Goal: Task Accomplishment & Management: Manage account settings

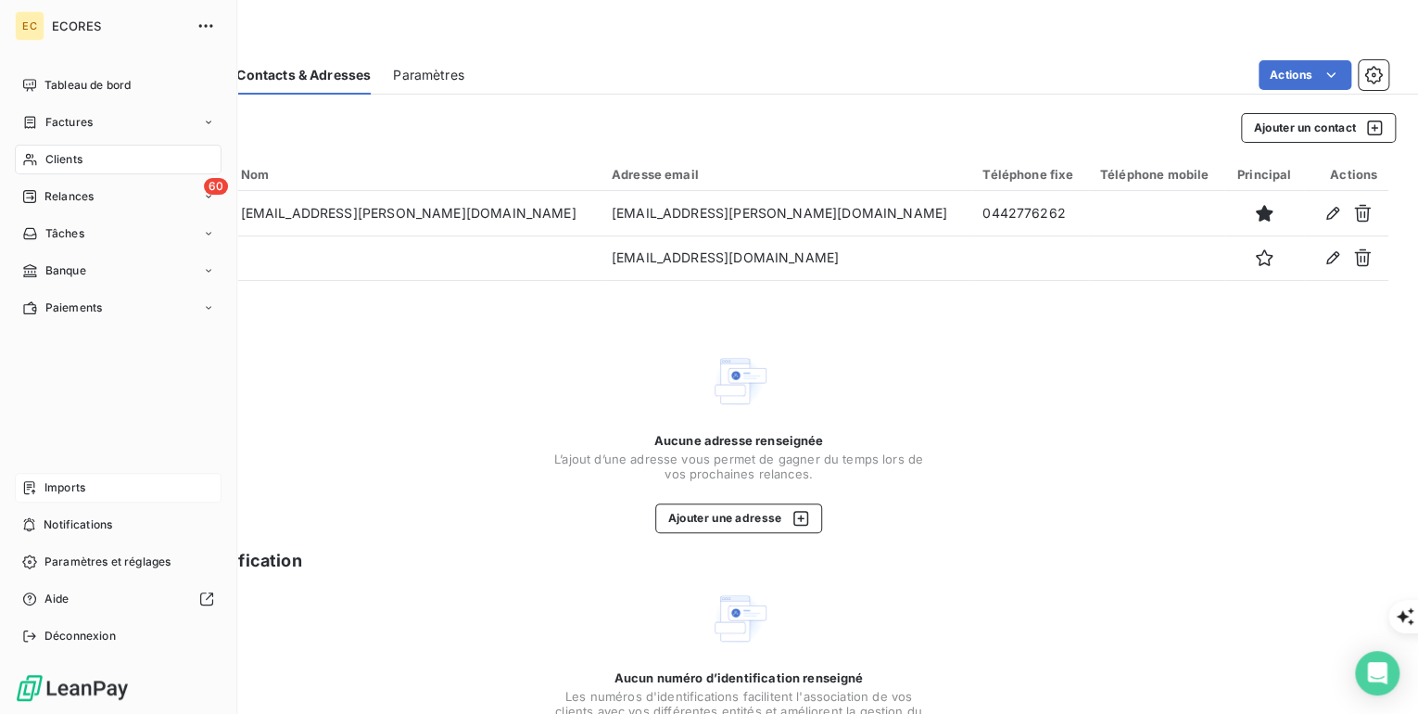
click at [67, 489] on span "Imports" at bounding box center [64, 487] width 41 height 17
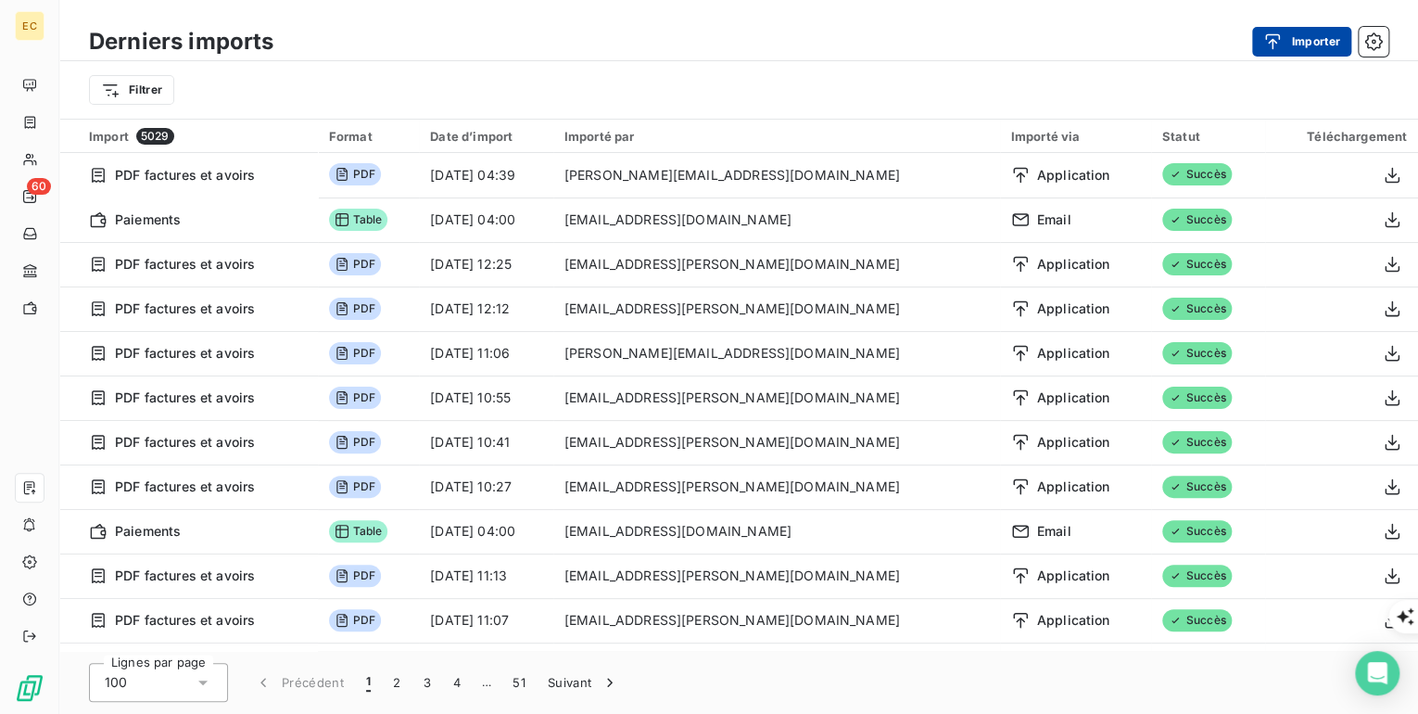
click at [1289, 43] on div "button" at bounding box center [1277, 41] width 28 height 19
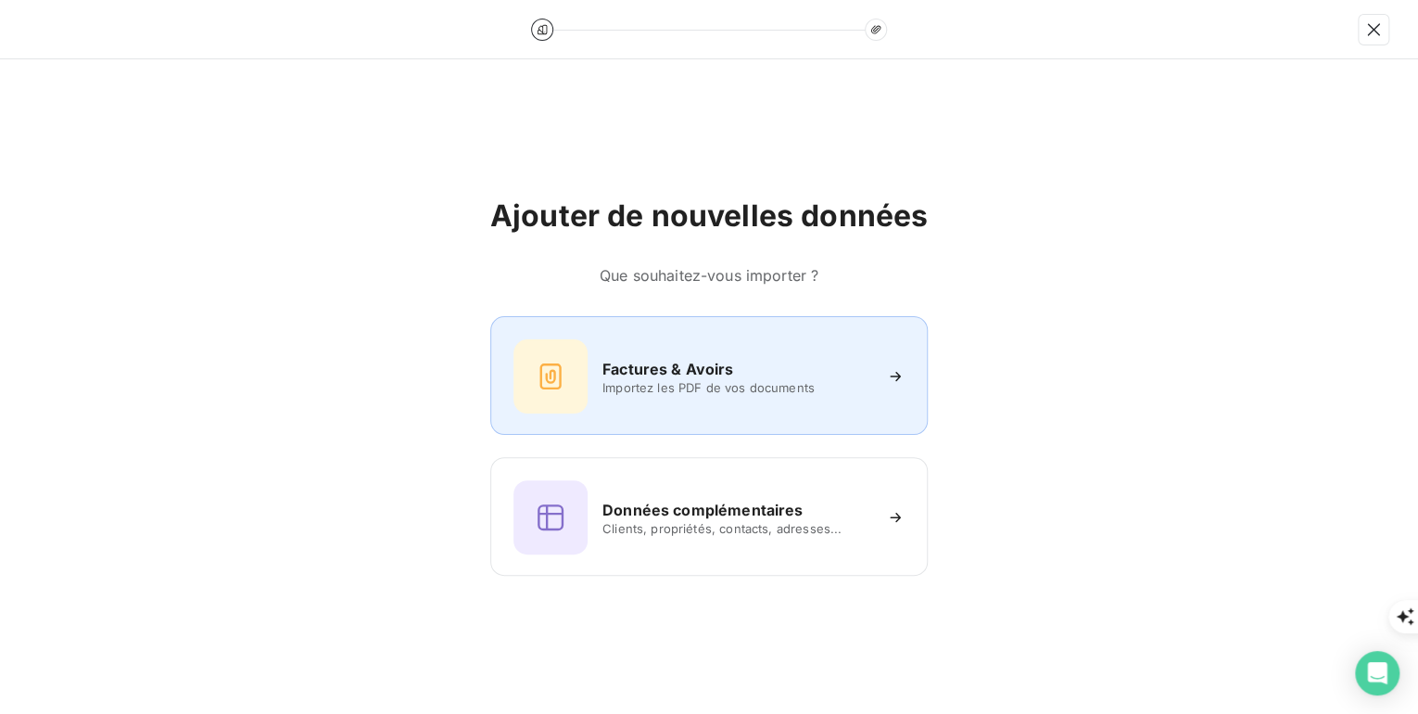
click at [644, 374] on h6 "Factures & Avoirs" at bounding box center [669, 369] width 132 height 22
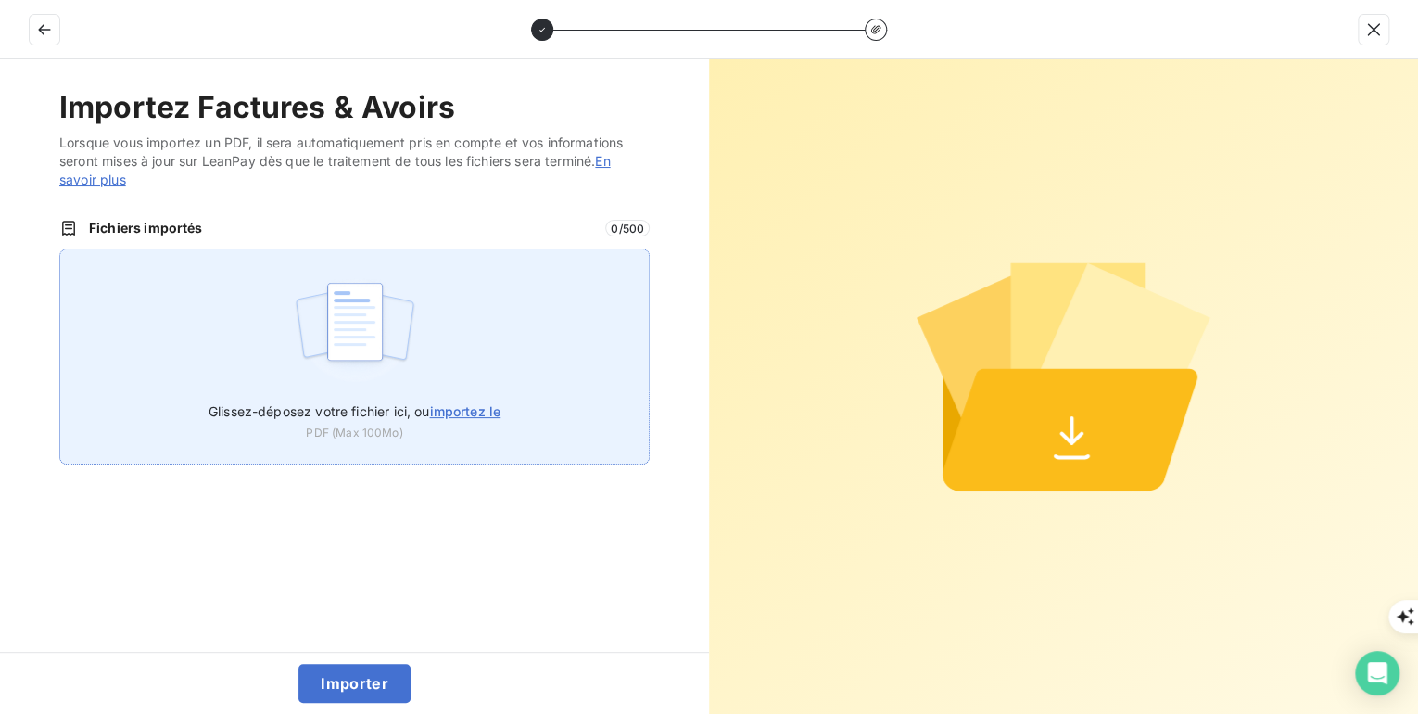
click at [491, 406] on span "importez le" at bounding box center [464, 411] width 71 height 16
click at [60, 249] on input "Glissez-déposez votre fichier ici, ou importez le" at bounding box center [59, 248] width 1 height 1
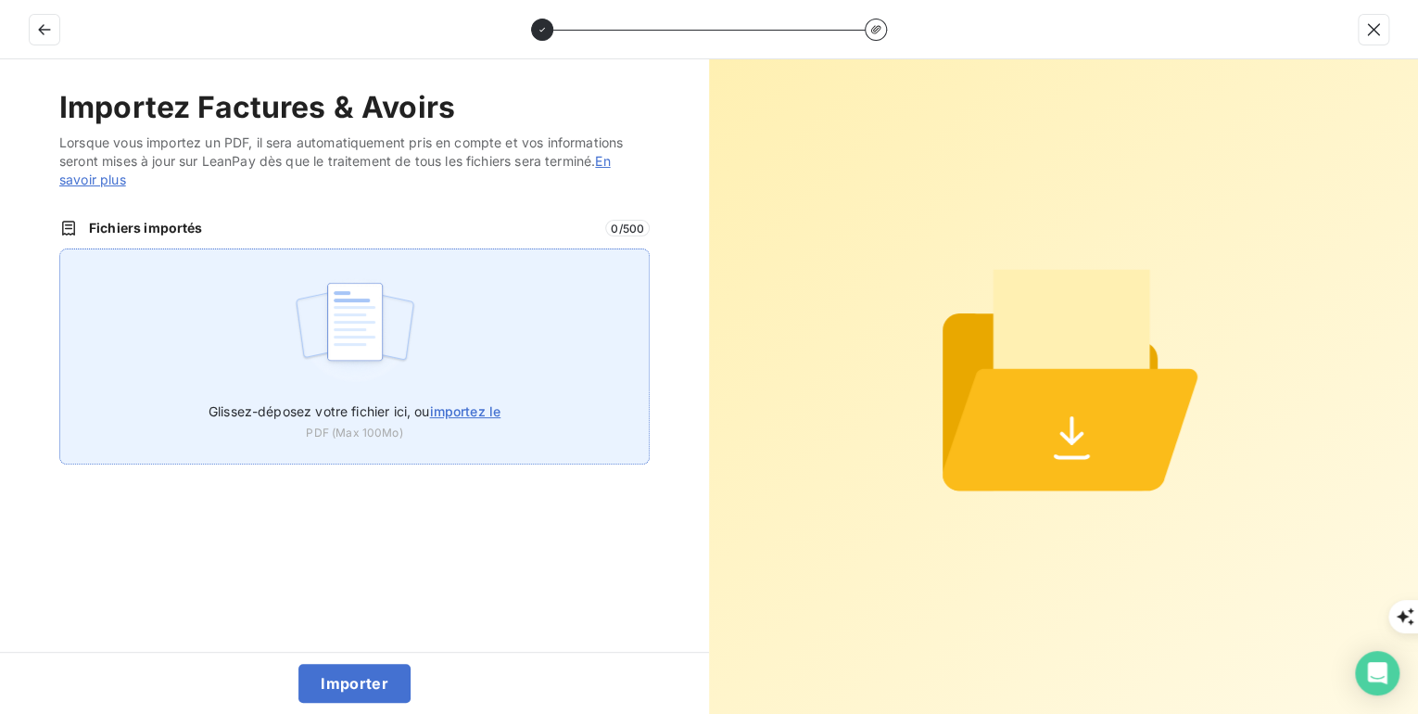
type input "C:\fakepath\FEP0359.pdf"
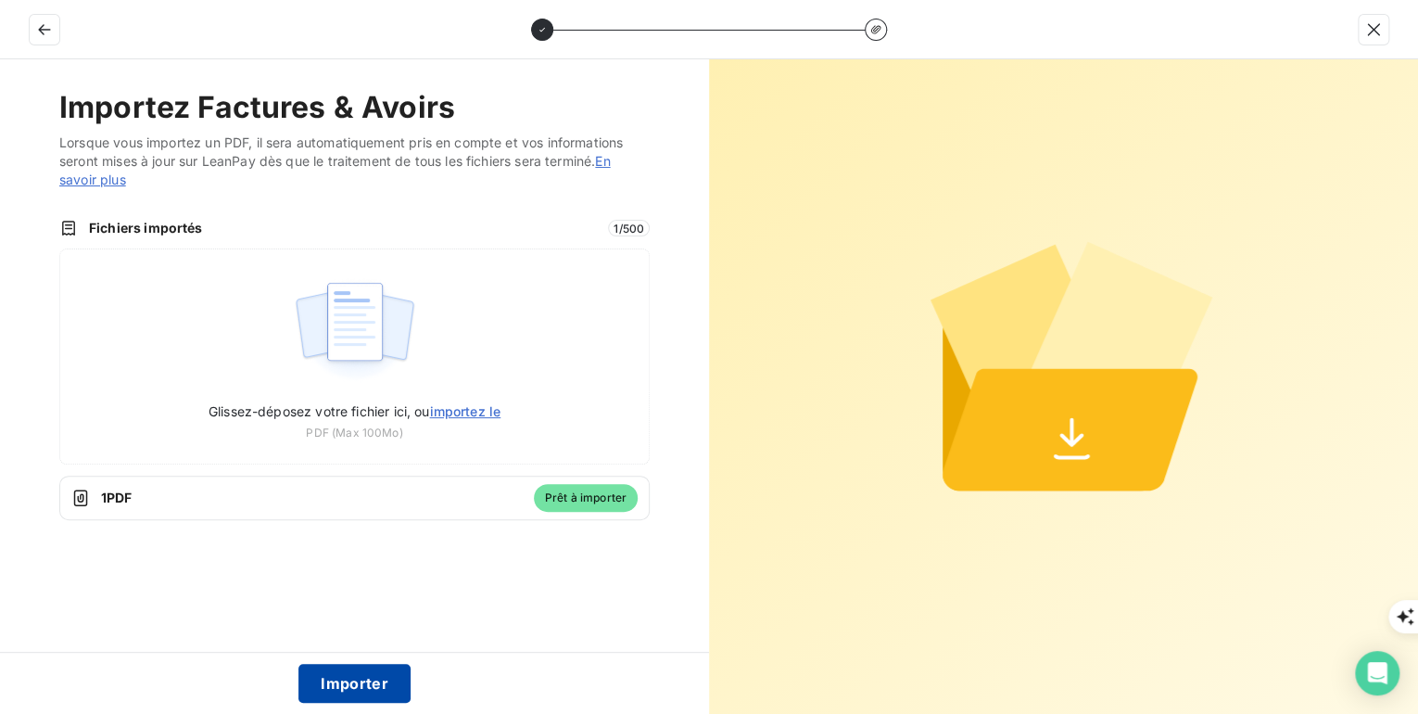
click at [378, 681] on button "Importer" at bounding box center [354, 683] width 112 height 39
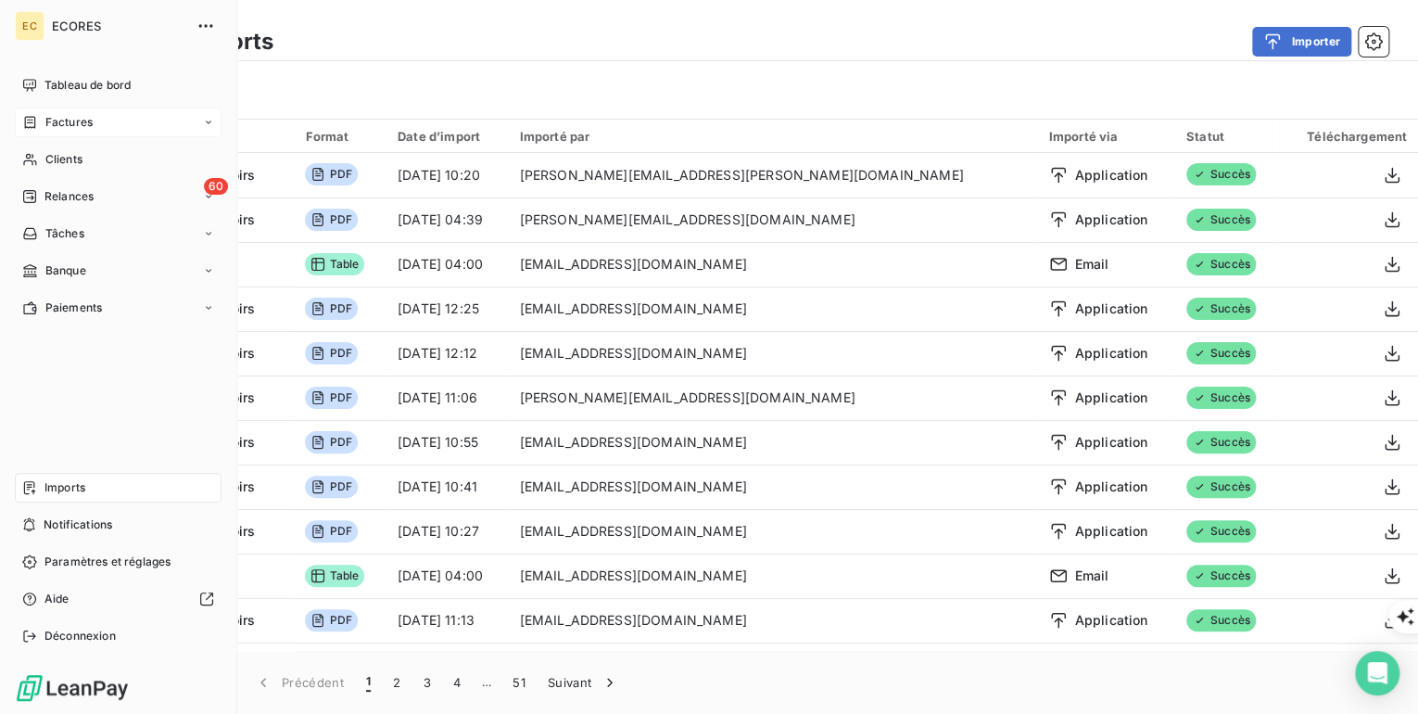
drag, startPoint x: 59, startPoint y: 126, endPoint x: 125, endPoint y: 124, distance: 65.8
click at [60, 126] on span "Factures" at bounding box center [68, 122] width 47 height 17
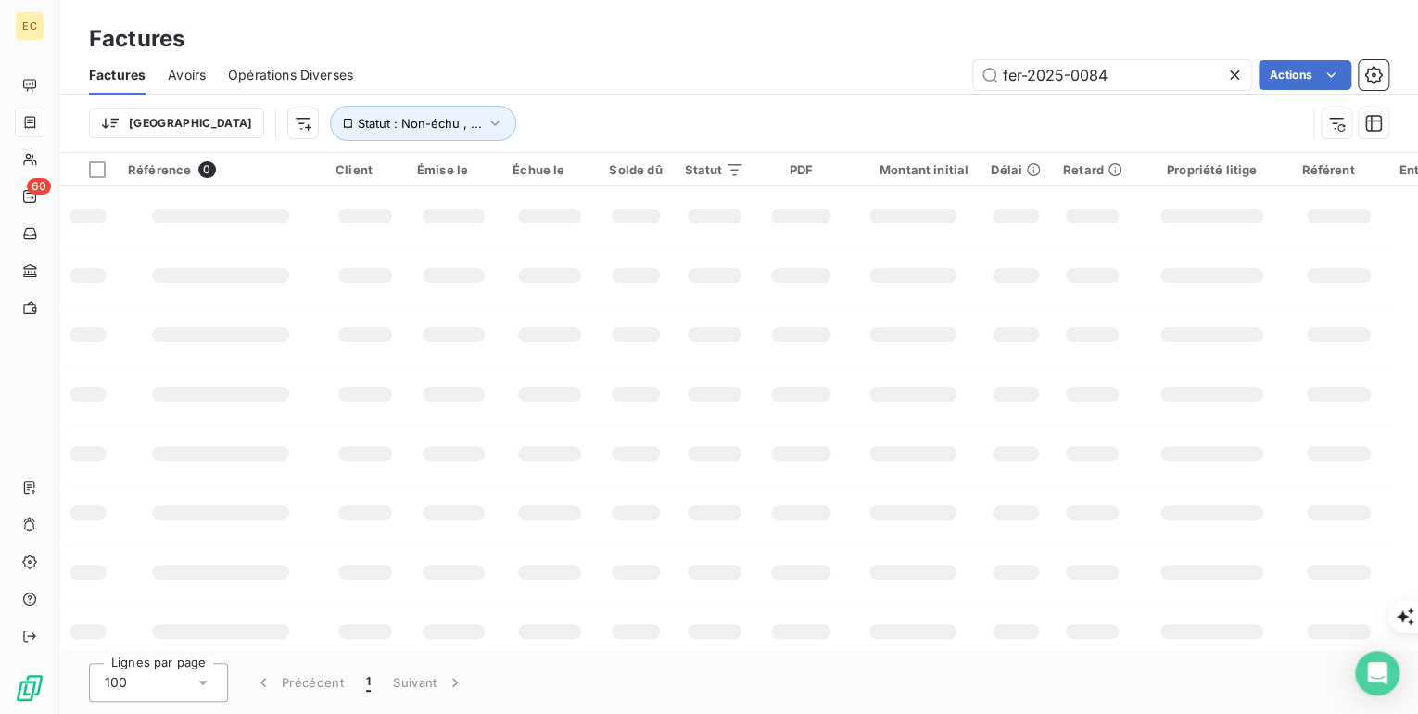
click at [1098, 68] on input "fer-2025-0084" at bounding box center [1112, 75] width 278 height 30
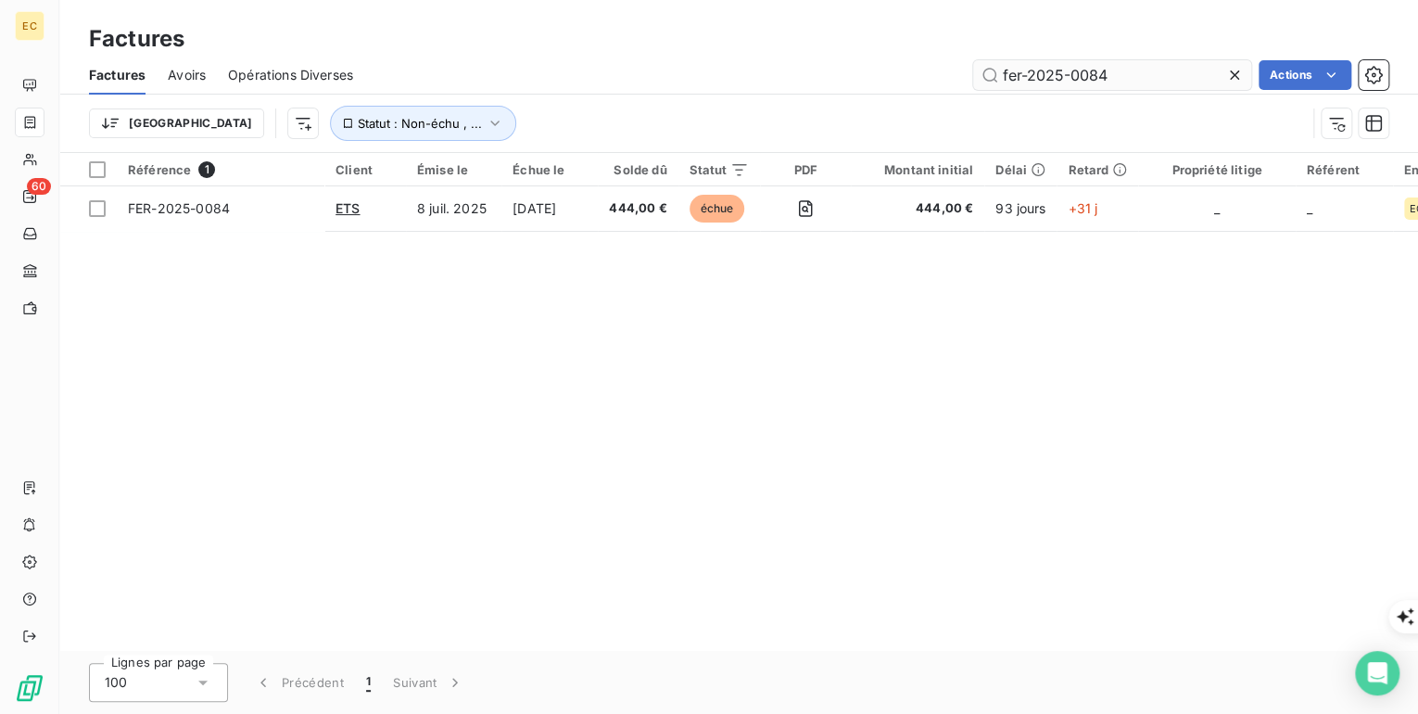
drag, startPoint x: 1112, startPoint y: 70, endPoint x: 1012, endPoint y: 70, distance: 100.1
click at [1012, 70] on input "fer-2025-0084" at bounding box center [1112, 75] width 278 height 30
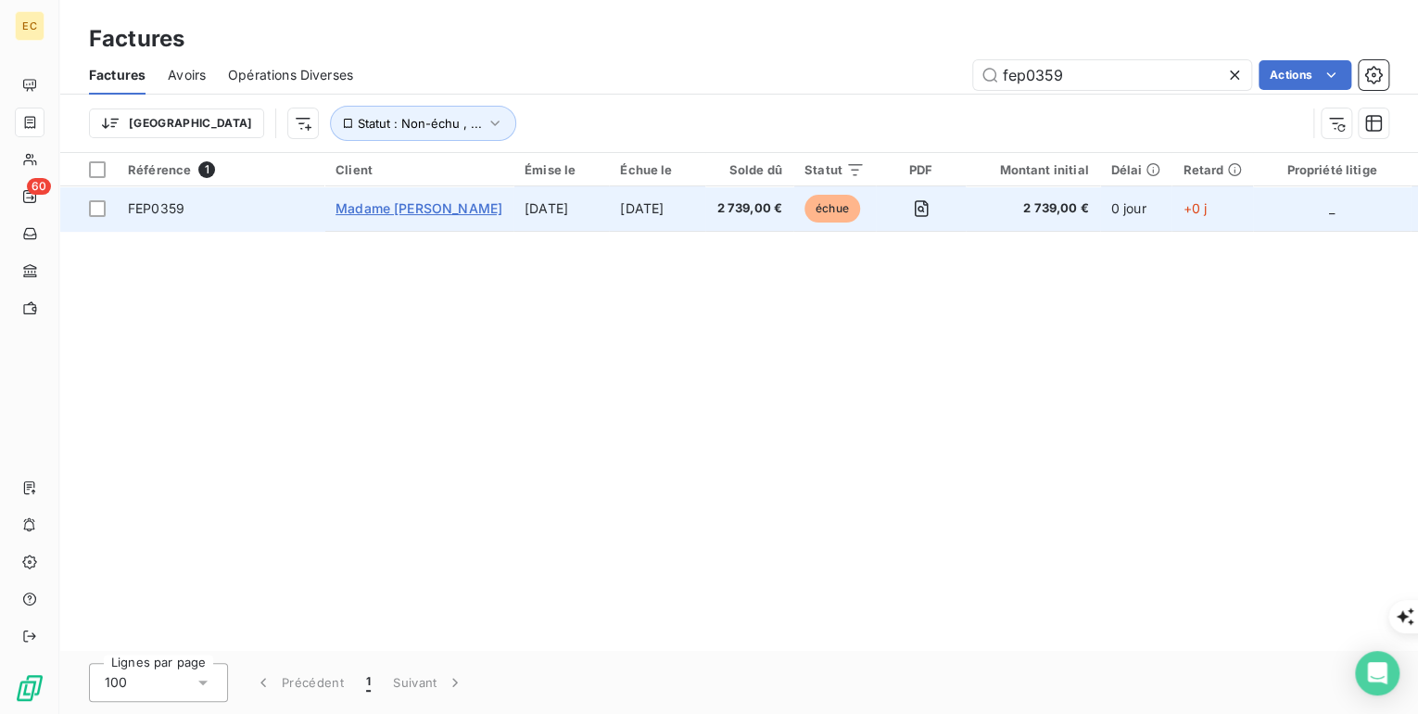
type input "fep0359"
click at [433, 213] on span "Madame [PERSON_NAME]" at bounding box center [419, 208] width 167 height 16
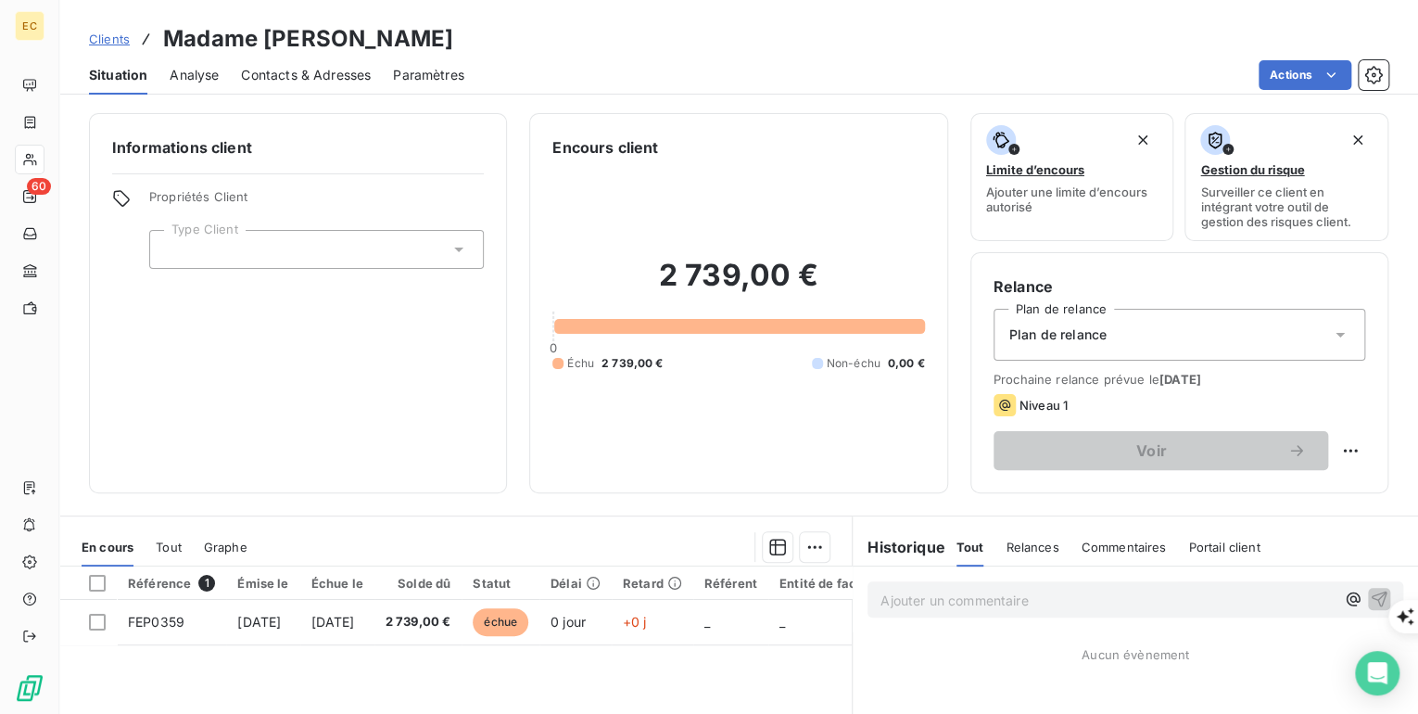
click at [397, 252] on div at bounding box center [316, 249] width 335 height 39
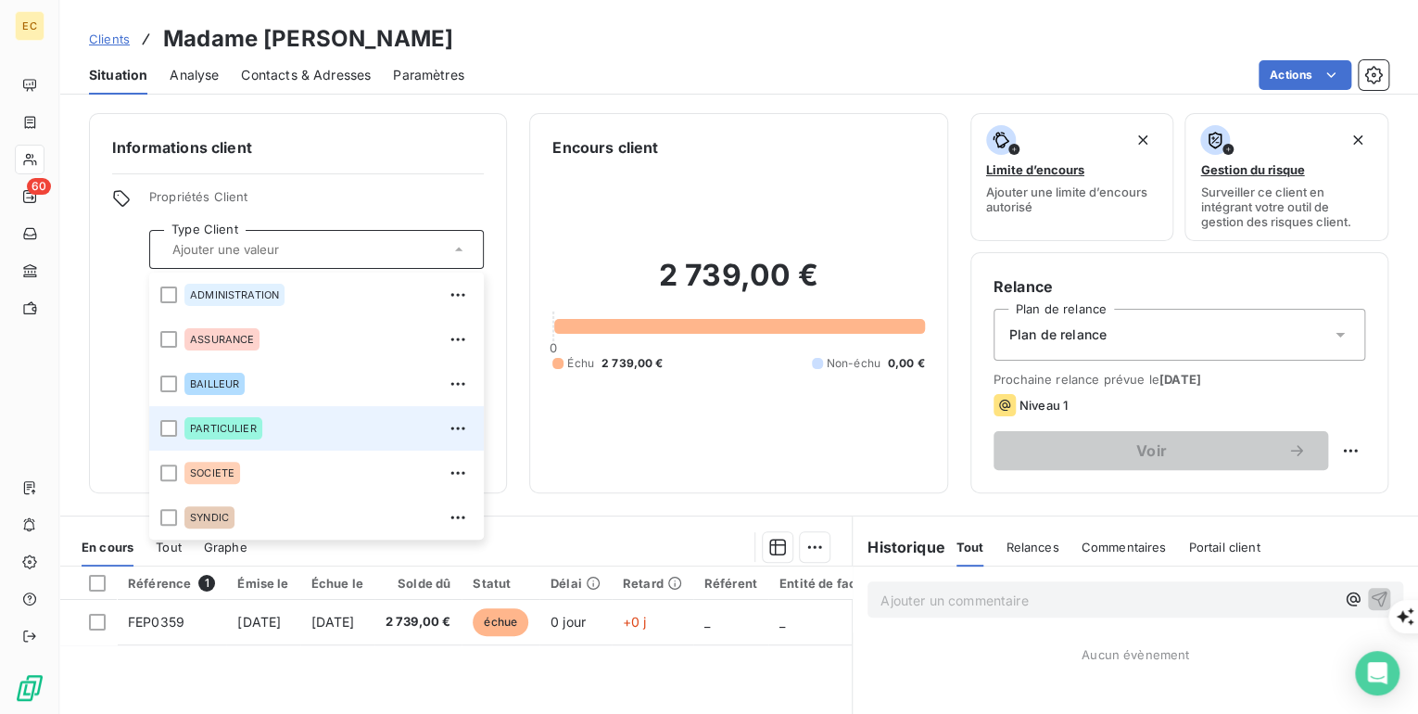
click at [227, 425] on span "PARTICULIER" at bounding box center [223, 428] width 67 height 11
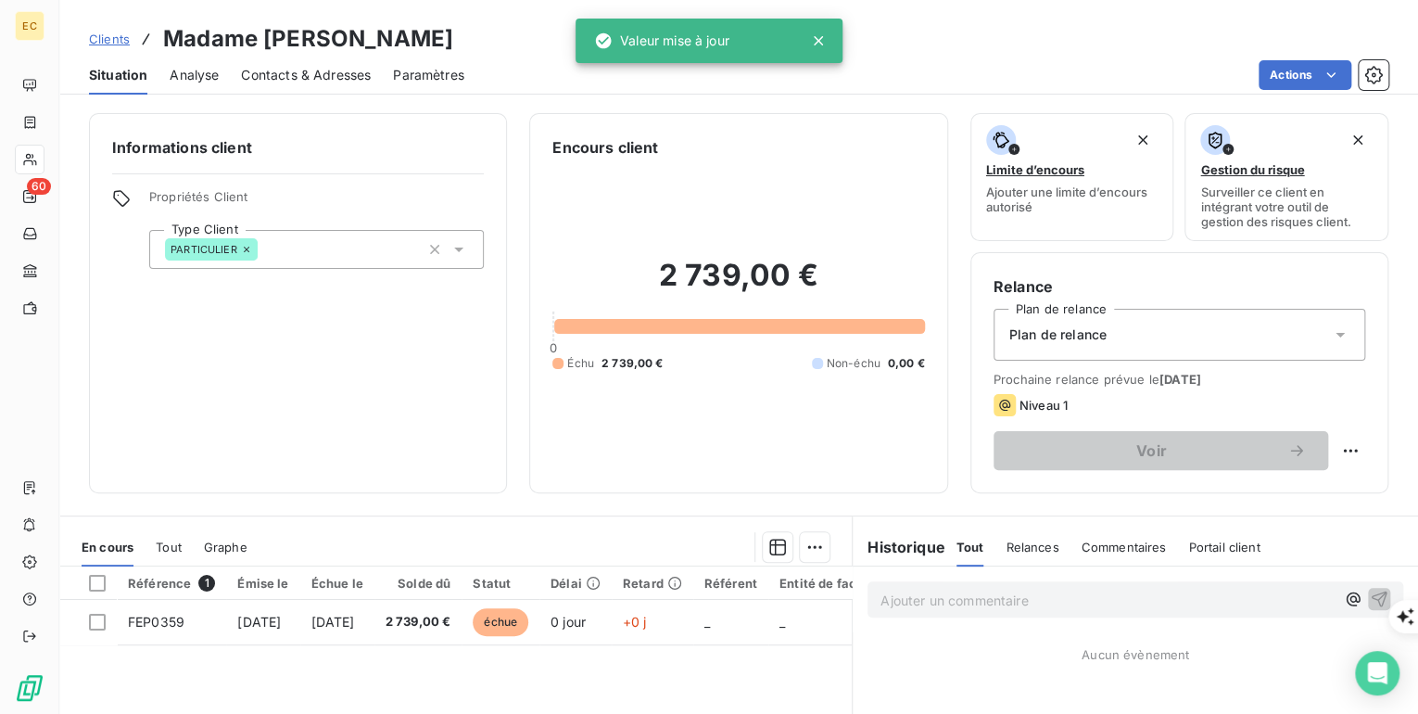
click at [495, 175] on div "Informations client Propriétés Client Type Client PARTICULIER" at bounding box center [298, 303] width 418 height 380
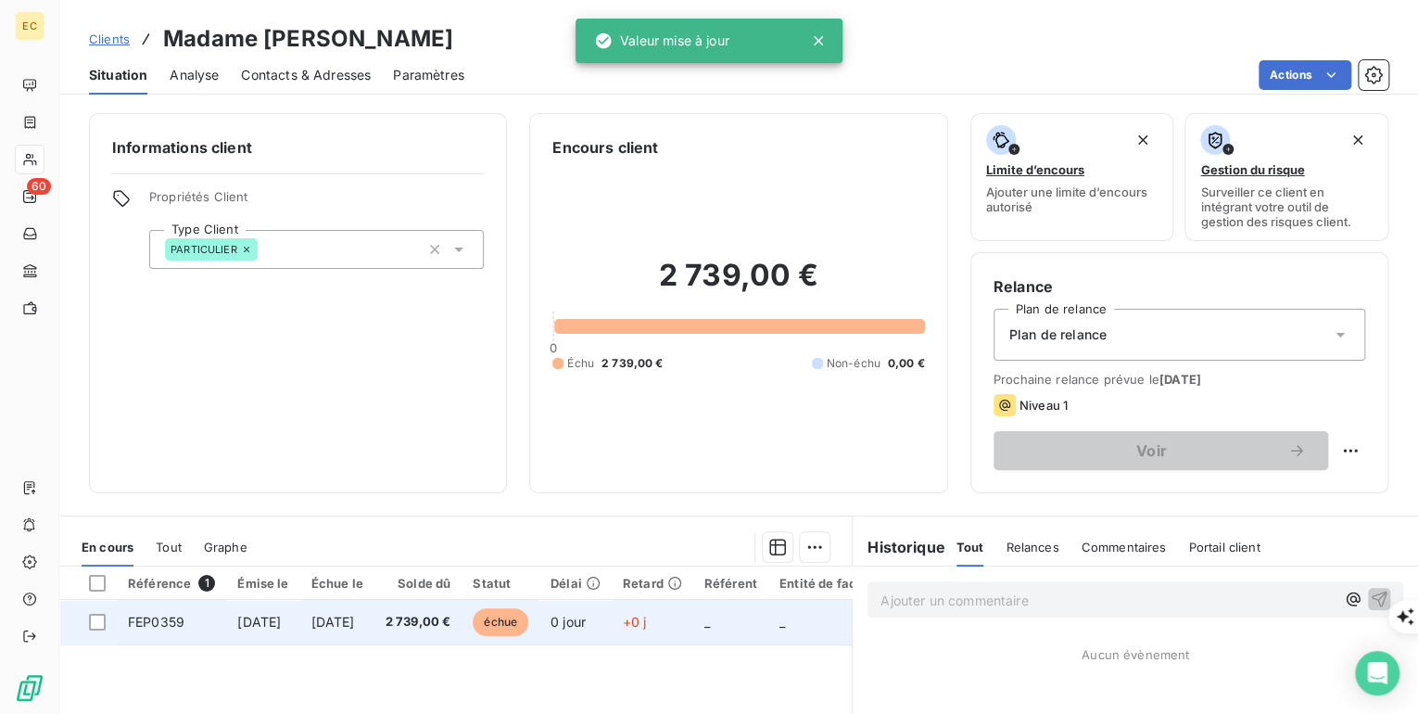
click at [451, 614] on span "2 739,00 €" at bounding box center [419, 622] width 66 height 19
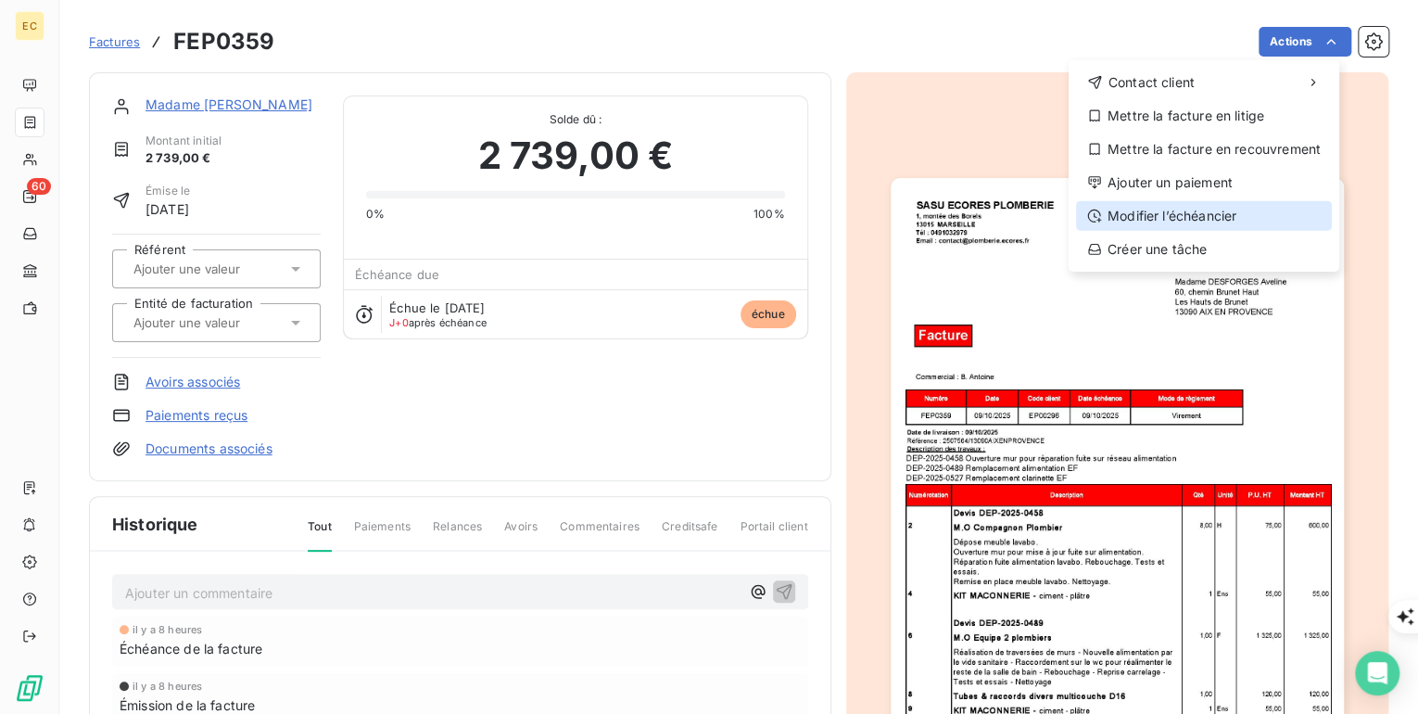
click at [1266, 211] on div "Modifier l’échéancier" at bounding box center [1204, 216] width 256 height 30
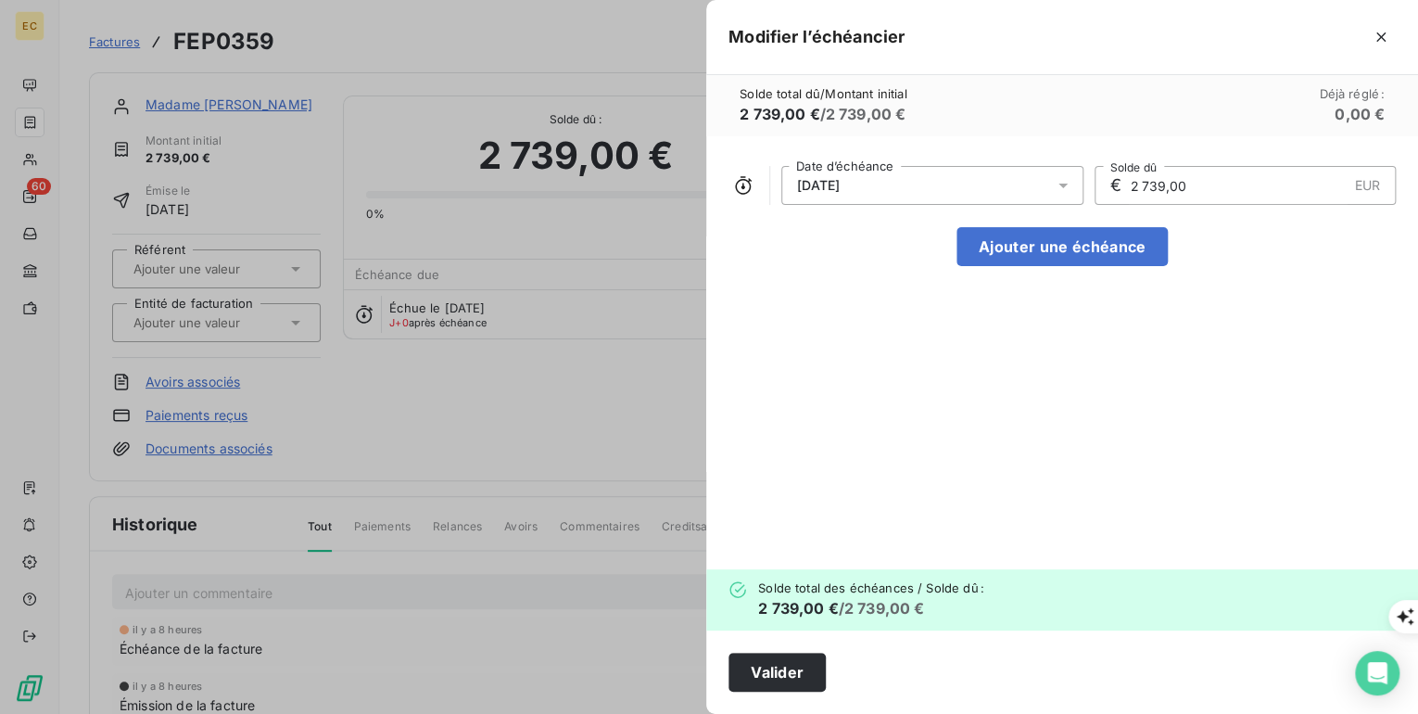
click at [1066, 185] on icon at bounding box center [1063, 185] width 19 height 19
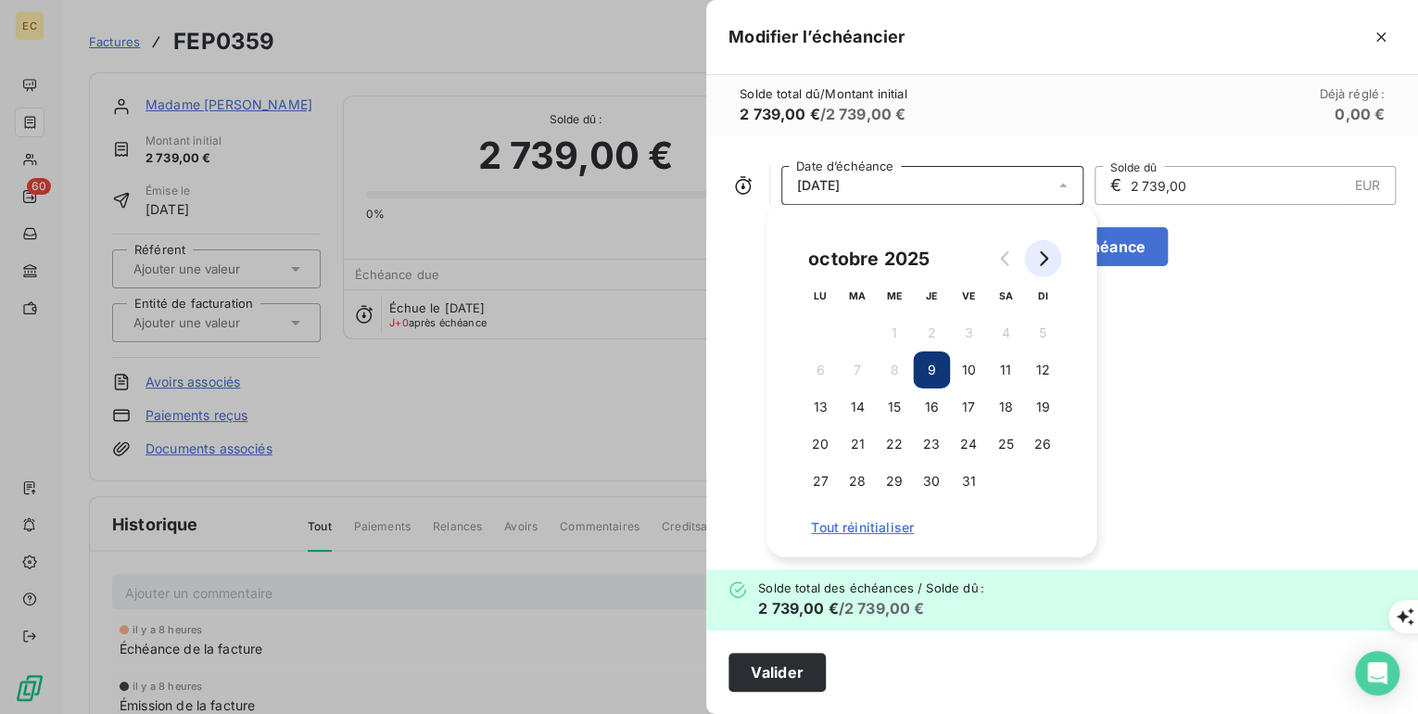
click at [1046, 269] on button "Go to next month" at bounding box center [1042, 258] width 37 height 37
drag, startPoint x: 818, startPoint y: 409, endPoint x: 965, endPoint y: 408, distance: 147.4
click at [818, 409] on button "10" at bounding box center [820, 406] width 37 height 37
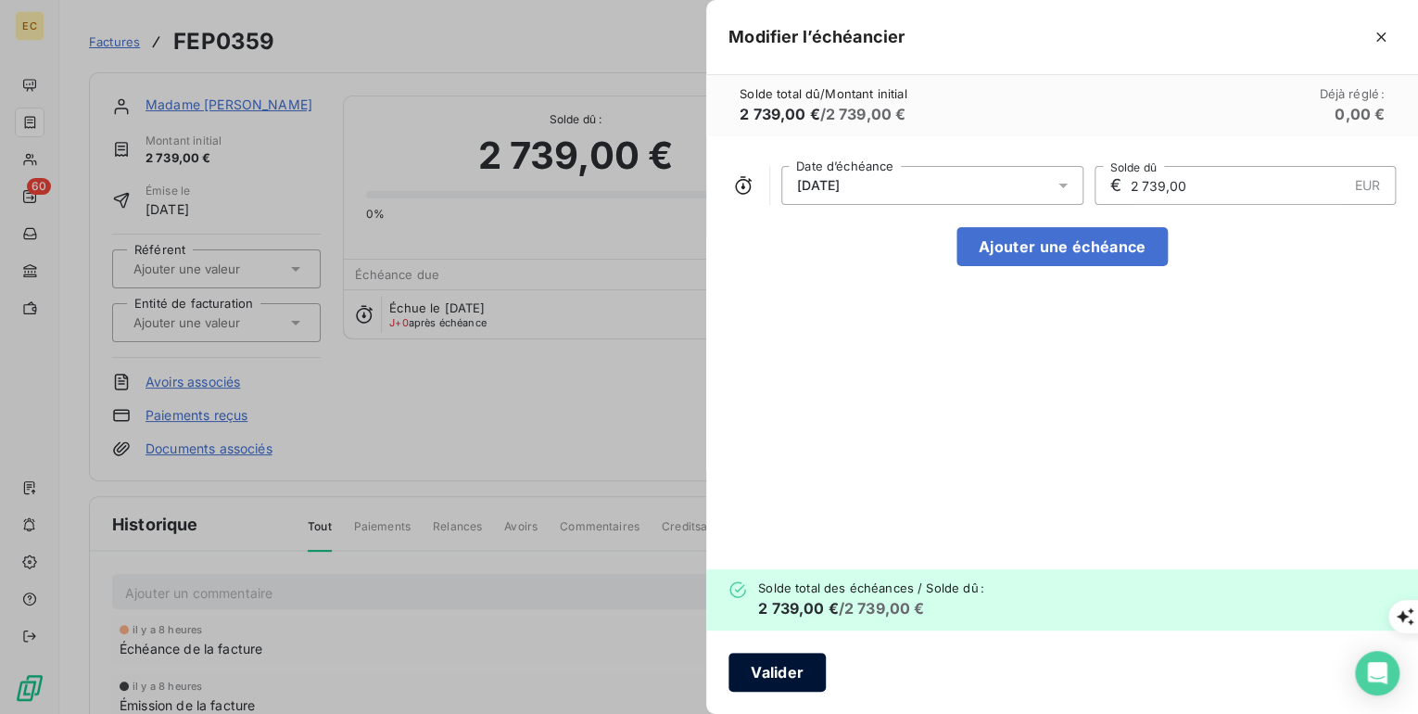
click at [781, 670] on button "Valider" at bounding box center [777, 672] width 97 height 39
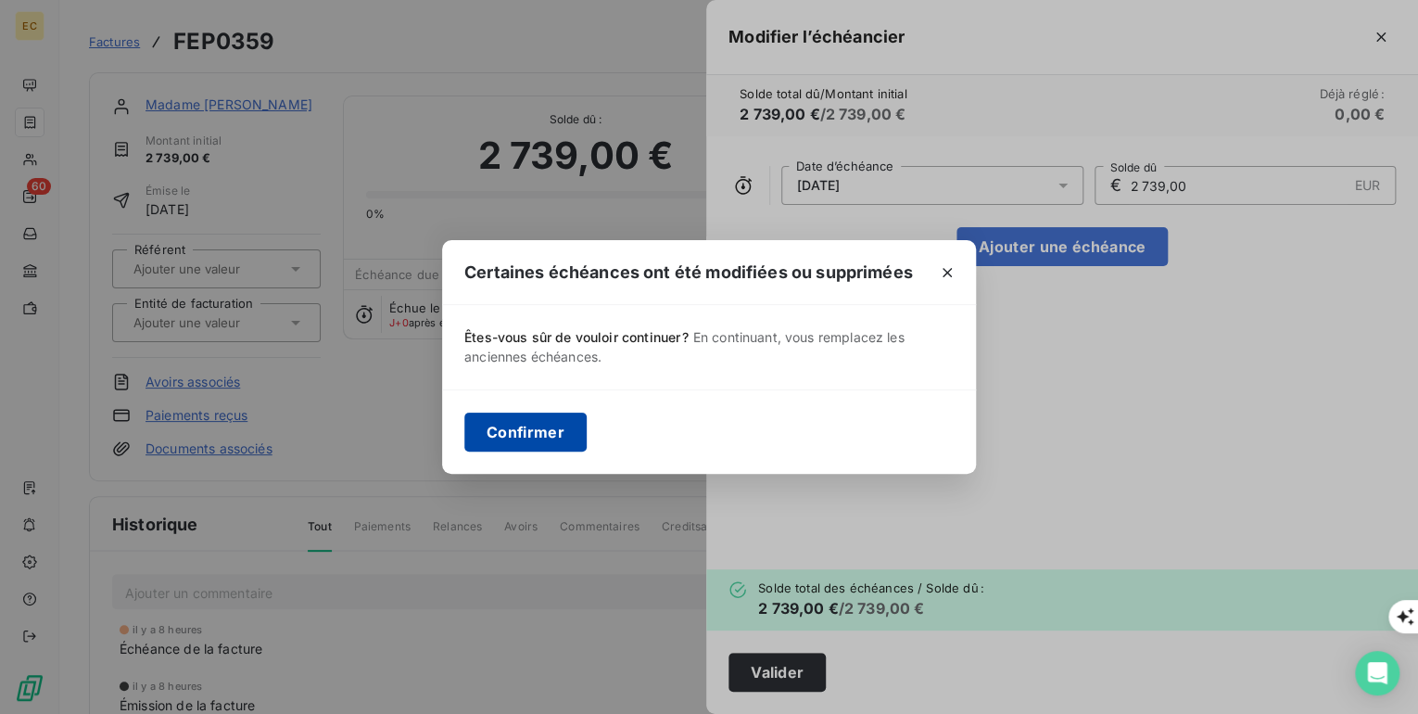
click at [512, 425] on button "Confirmer" at bounding box center [525, 431] width 122 height 39
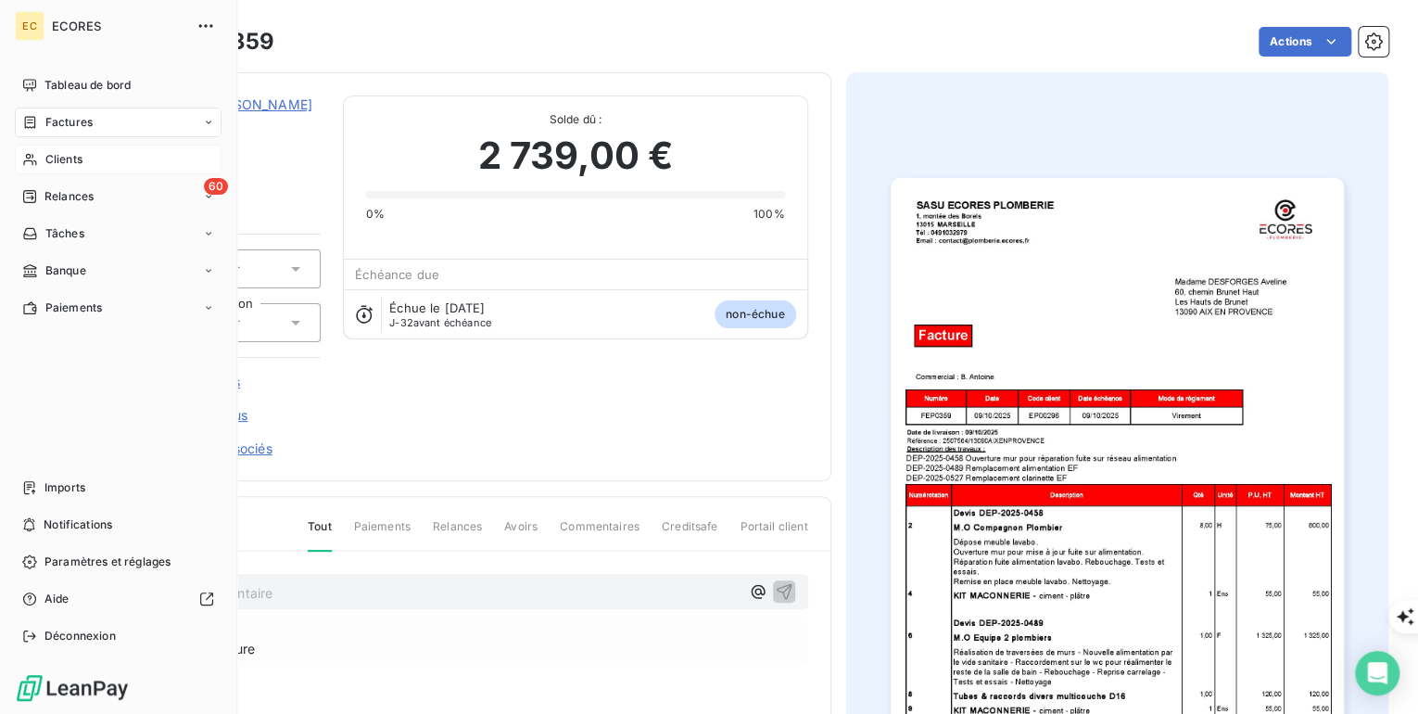
click at [61, 159] on span "Clients" at bounding box center [63, 159] width 37 height 17
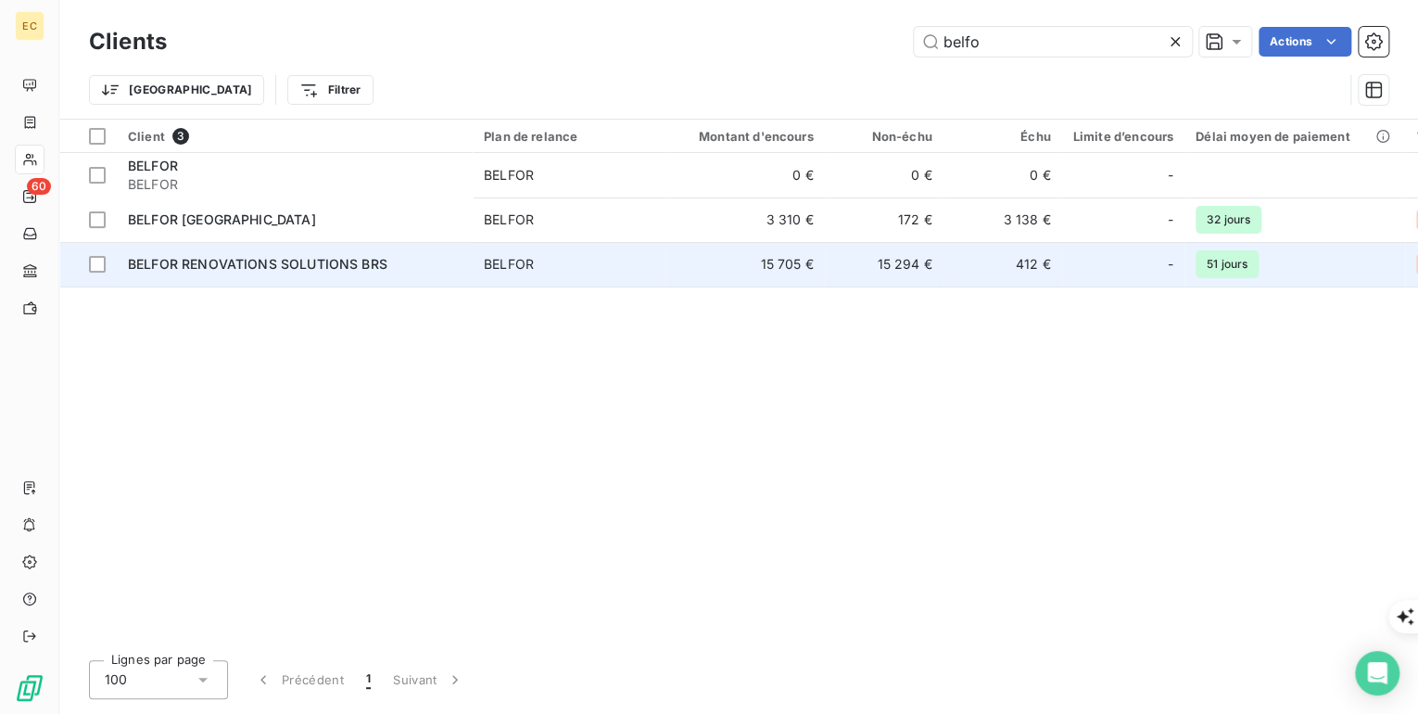
type input "belfo"
click at [247, 273] on td "BELFOR RENOVATIONS SOLUTIONS BRS" at bounding box center [295, 264] width 356 height 44
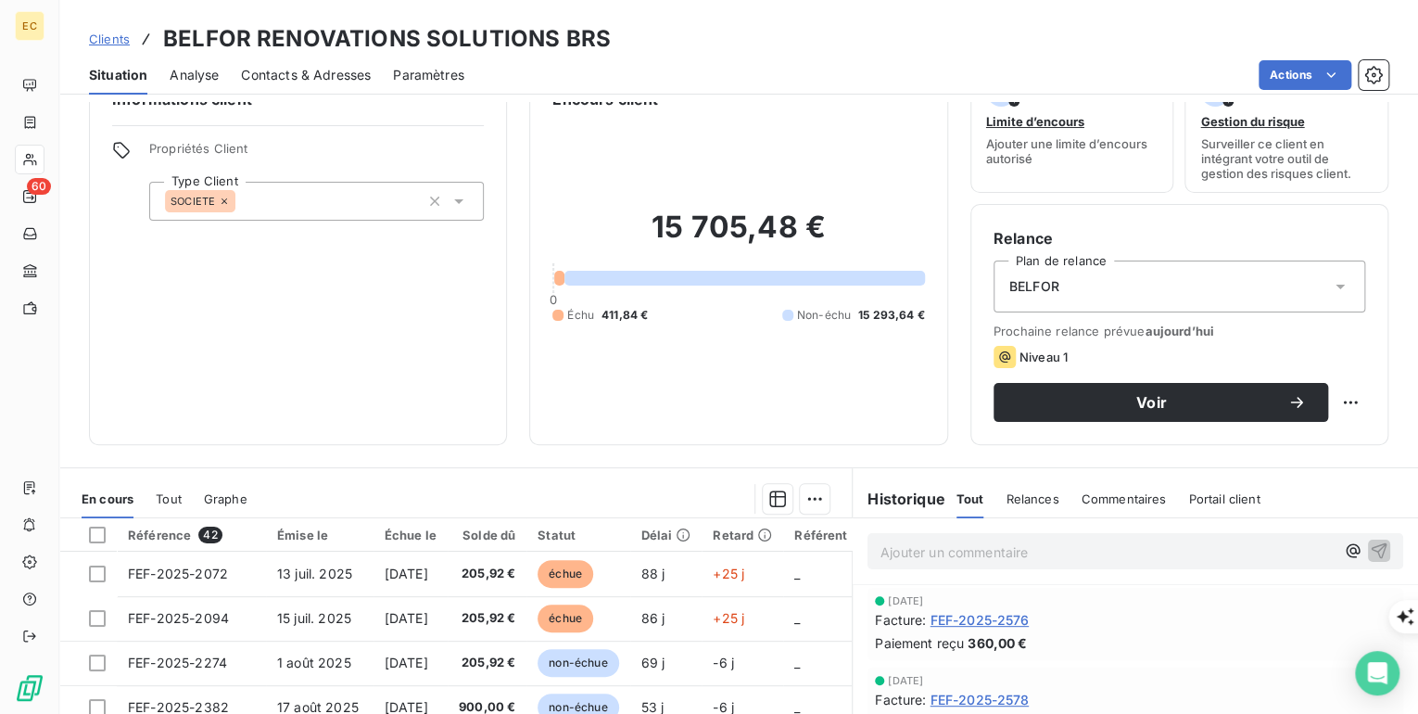
scroll to position [148, 0]
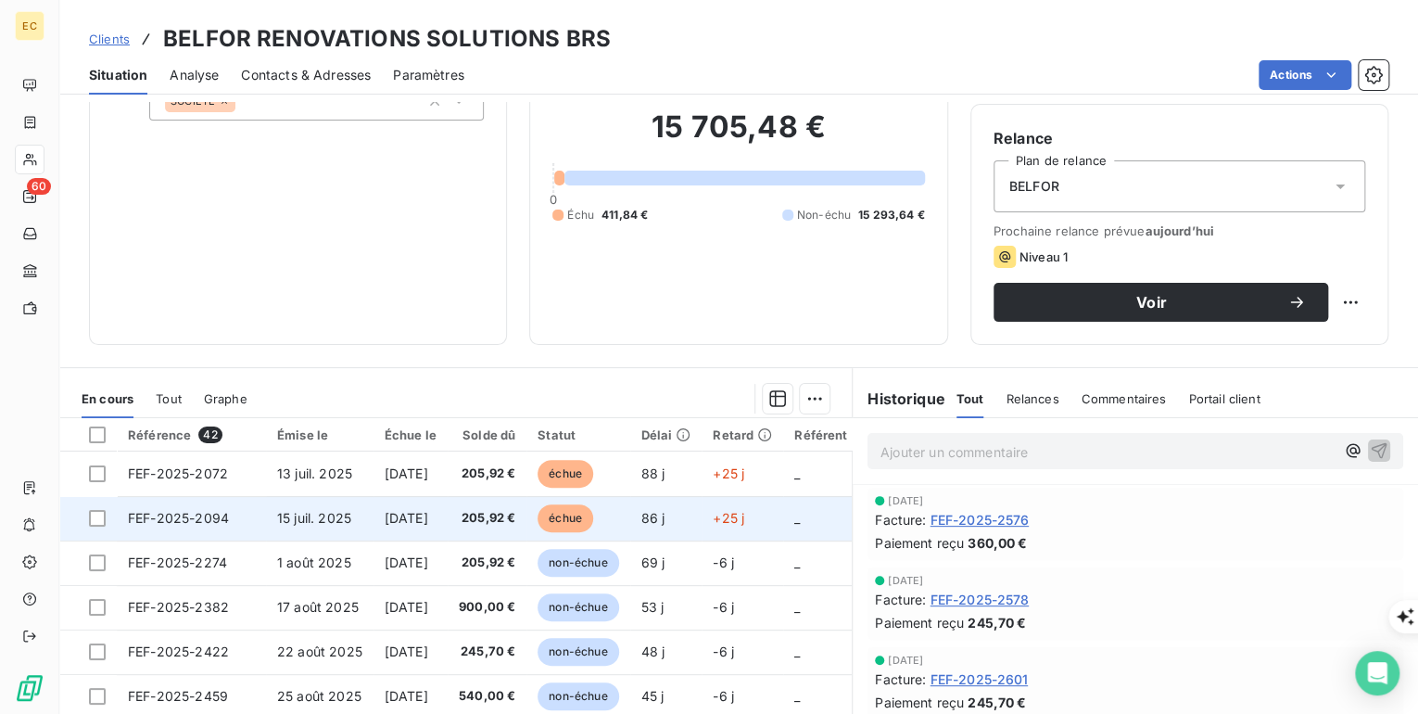
click at [252, 519] on td "FEF-2025-2094" at bounding box center [191, 518] width 149 height 44
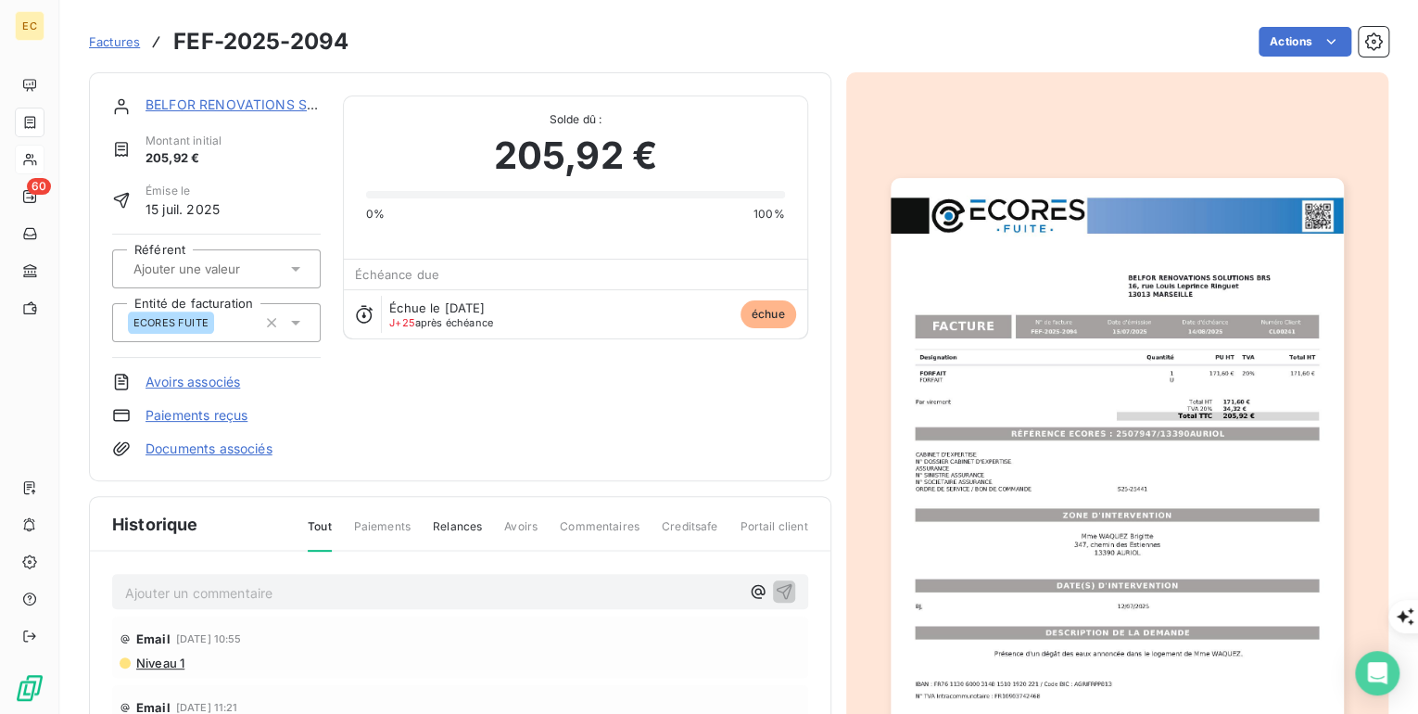
click at [230, 100] on link "BELFOR RENOVATIONS SOLUTIONS BRS" at bounding box center [276, 104] width 260 height 16
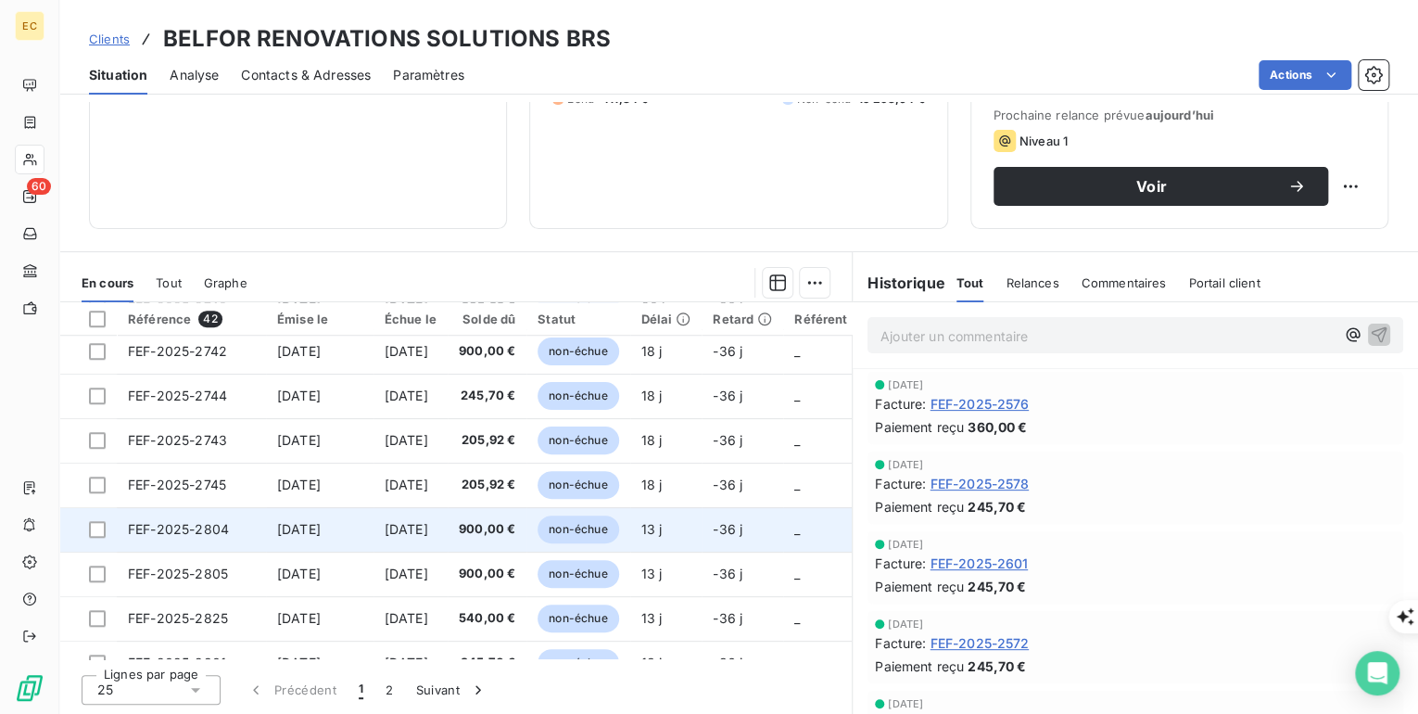
scroll to position [796, 0]
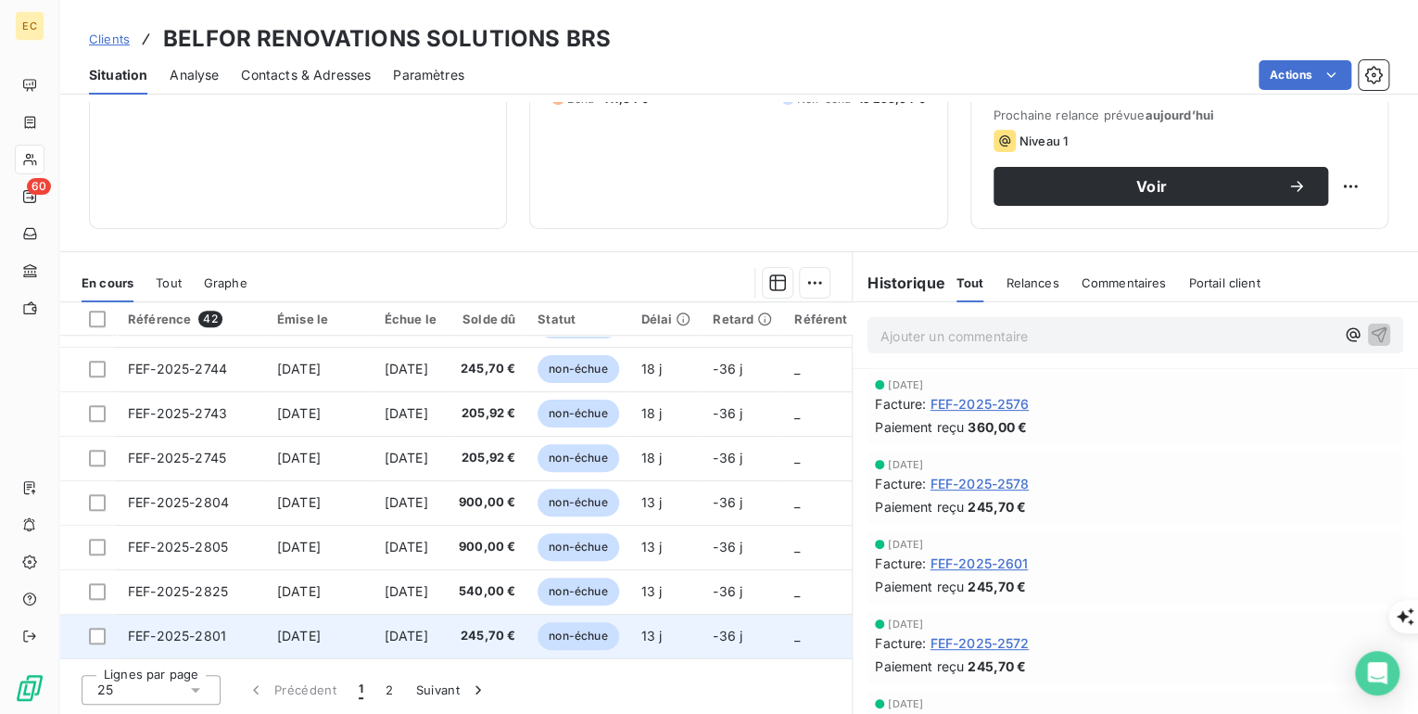
click at [225, 628] on td "FEF-2025-2801" at bounding box center [191, 636] width 149 height 44
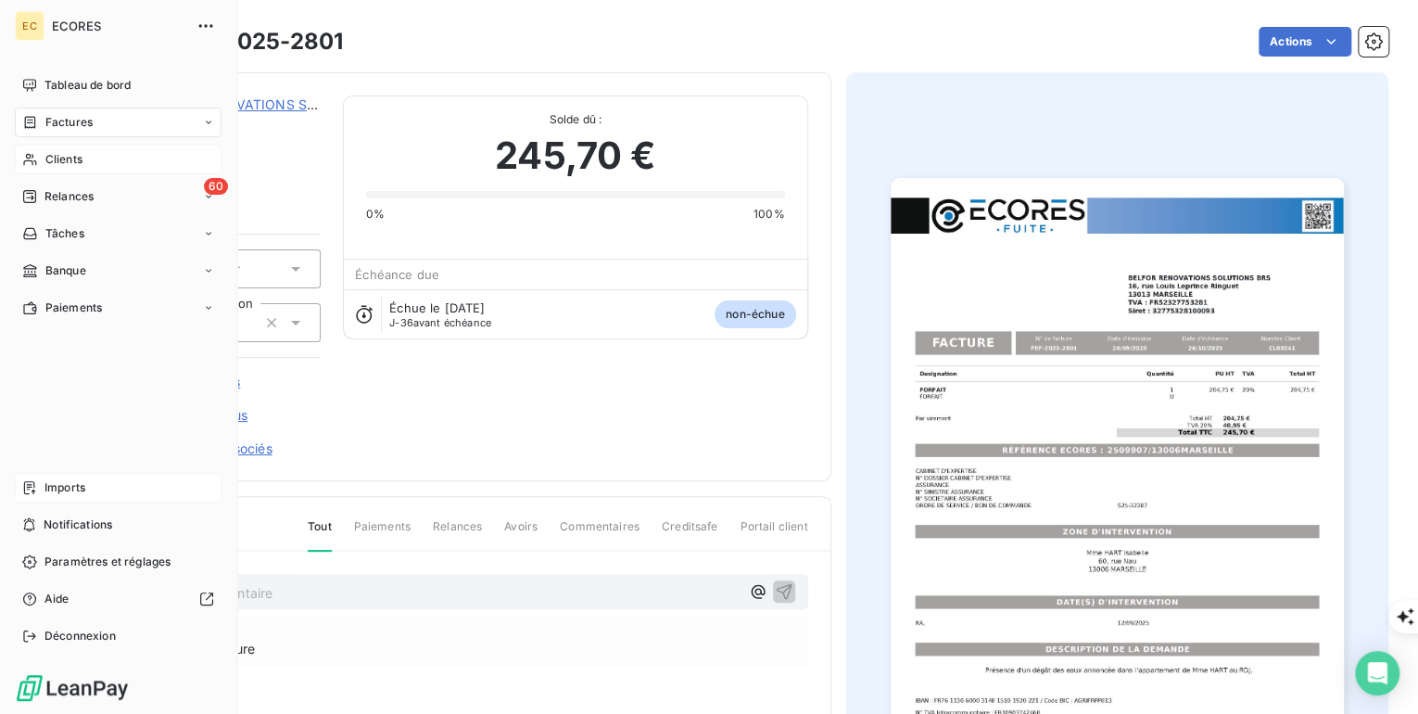
click at [61, 484] on span "Imports" at bounding box center [64, 487] width 41 height 17
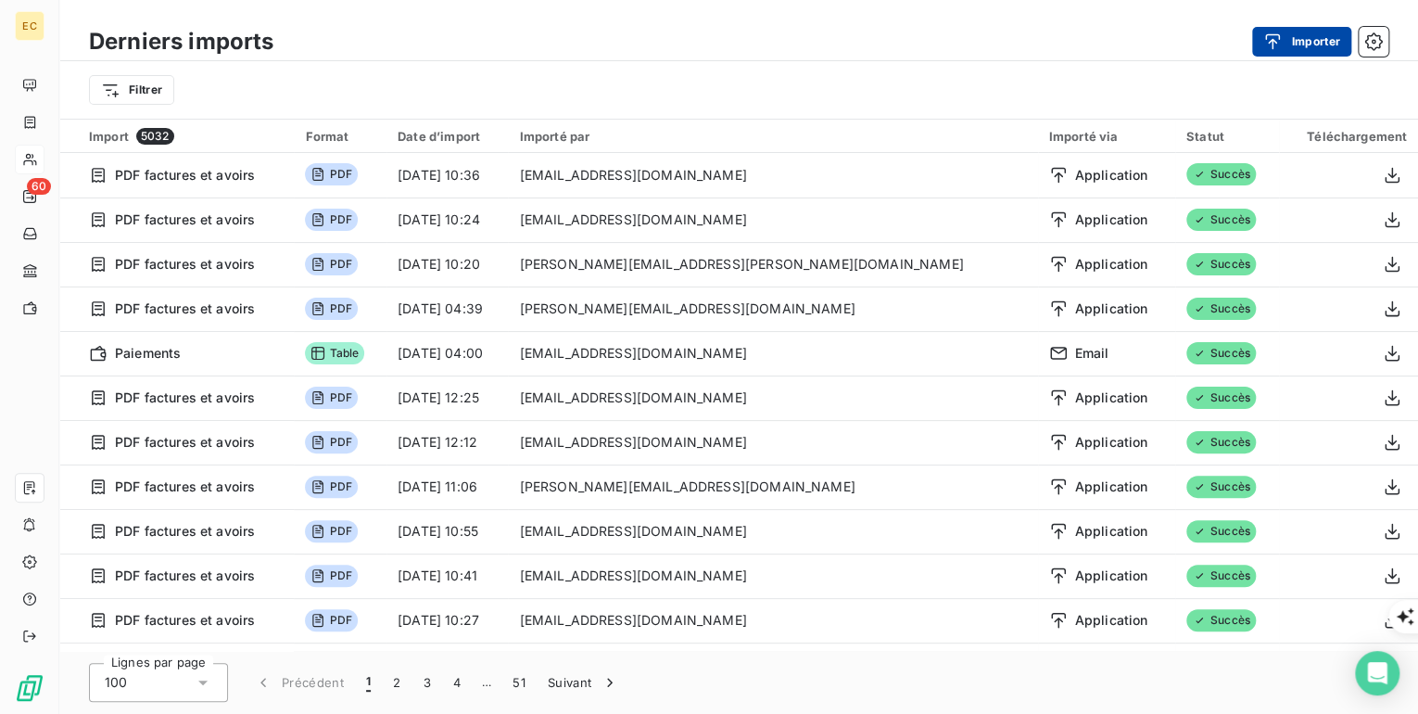
click at [1327, 40] on button "Importer" at bounding box center [1301, 42] width 99 height 30
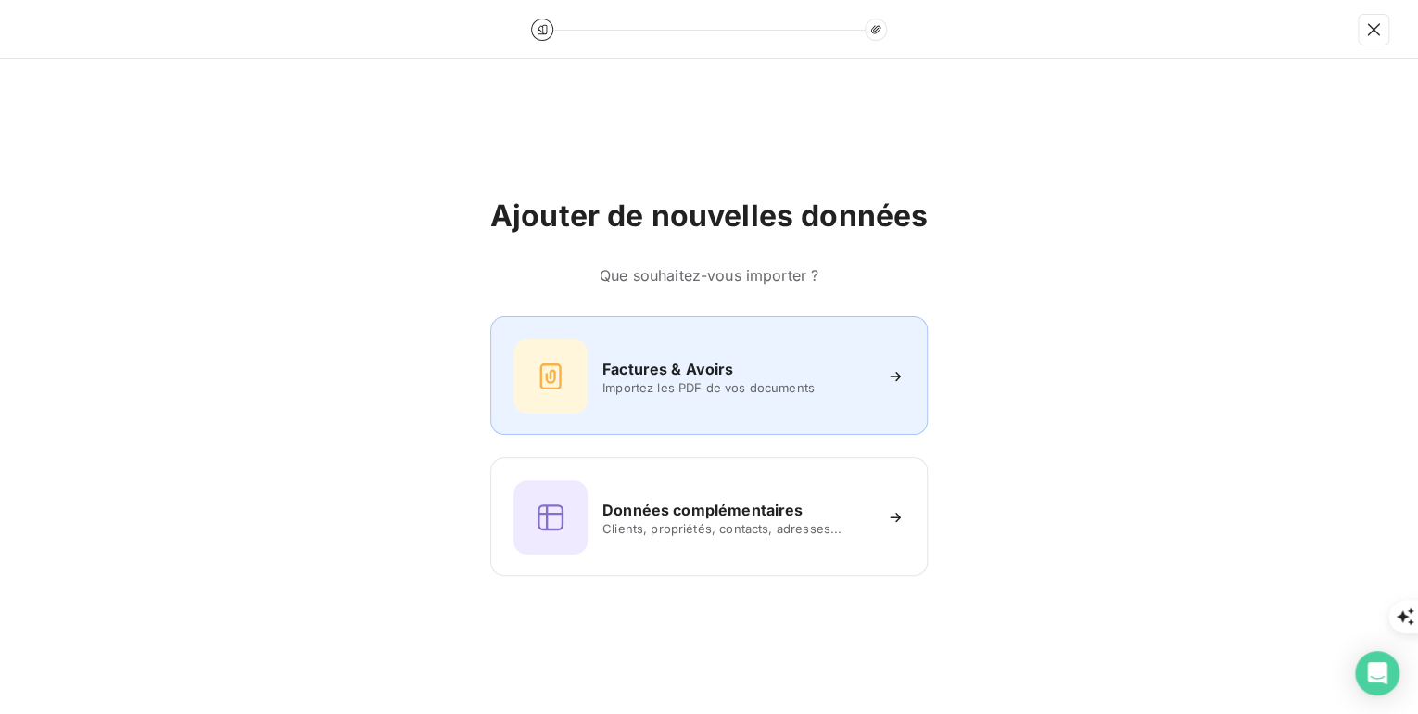
click at [718, 389] on span "Importez les PDF de vos documents" at bounding box center [737, 387] width 269 height 15
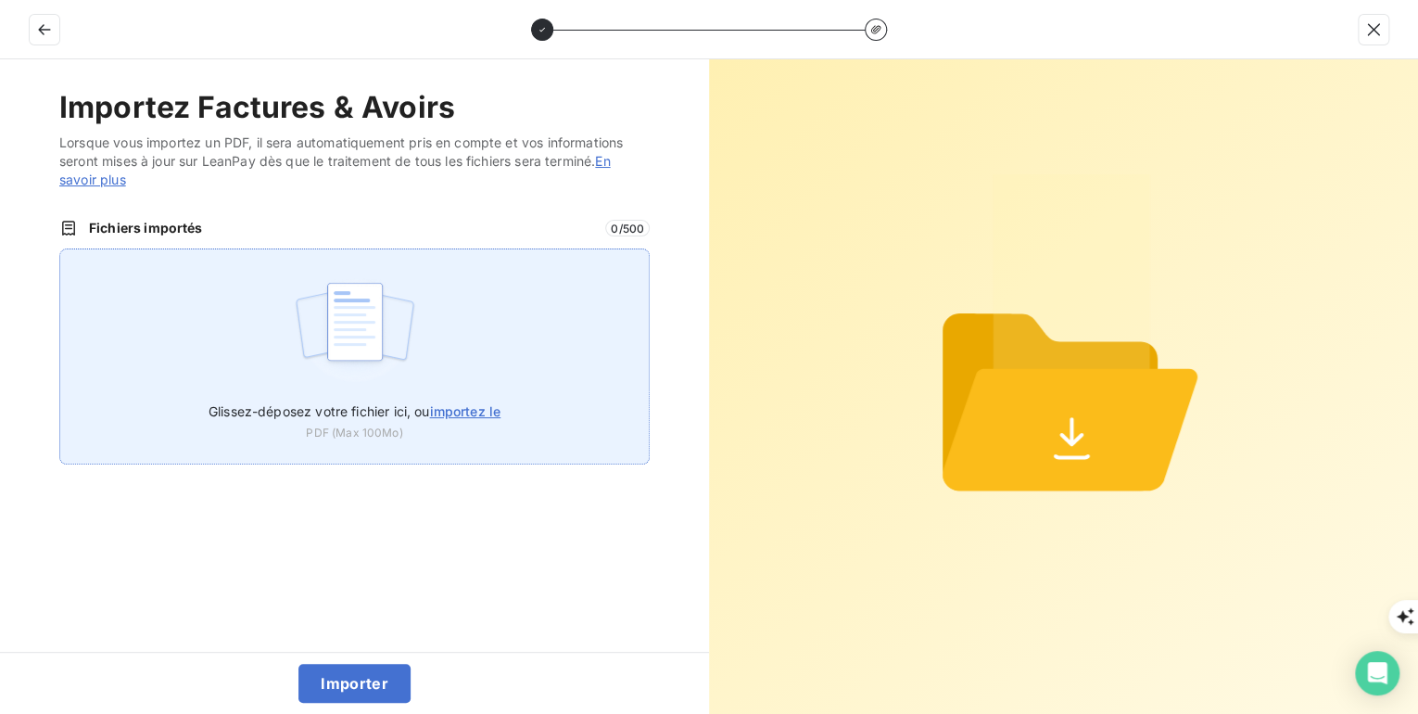
click at [463, 410] on span "importez le" at bounding box center [464, 411] width 71 height 16
click at [60, 249] on input "Glissez-déposez votre fichier ici, ou importez le" at bounding box center [59, 248] width 1 height 1
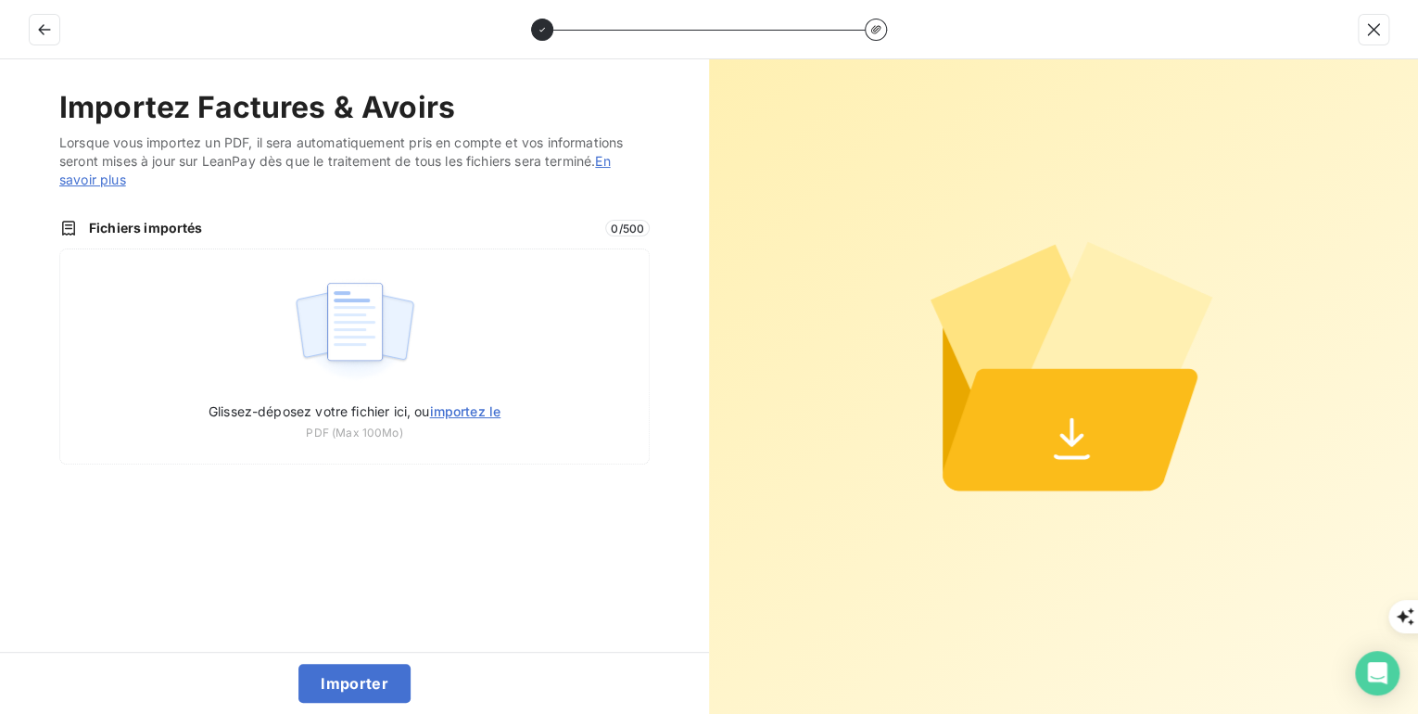
type input "C:\fakepath\FEP0360.pdf"
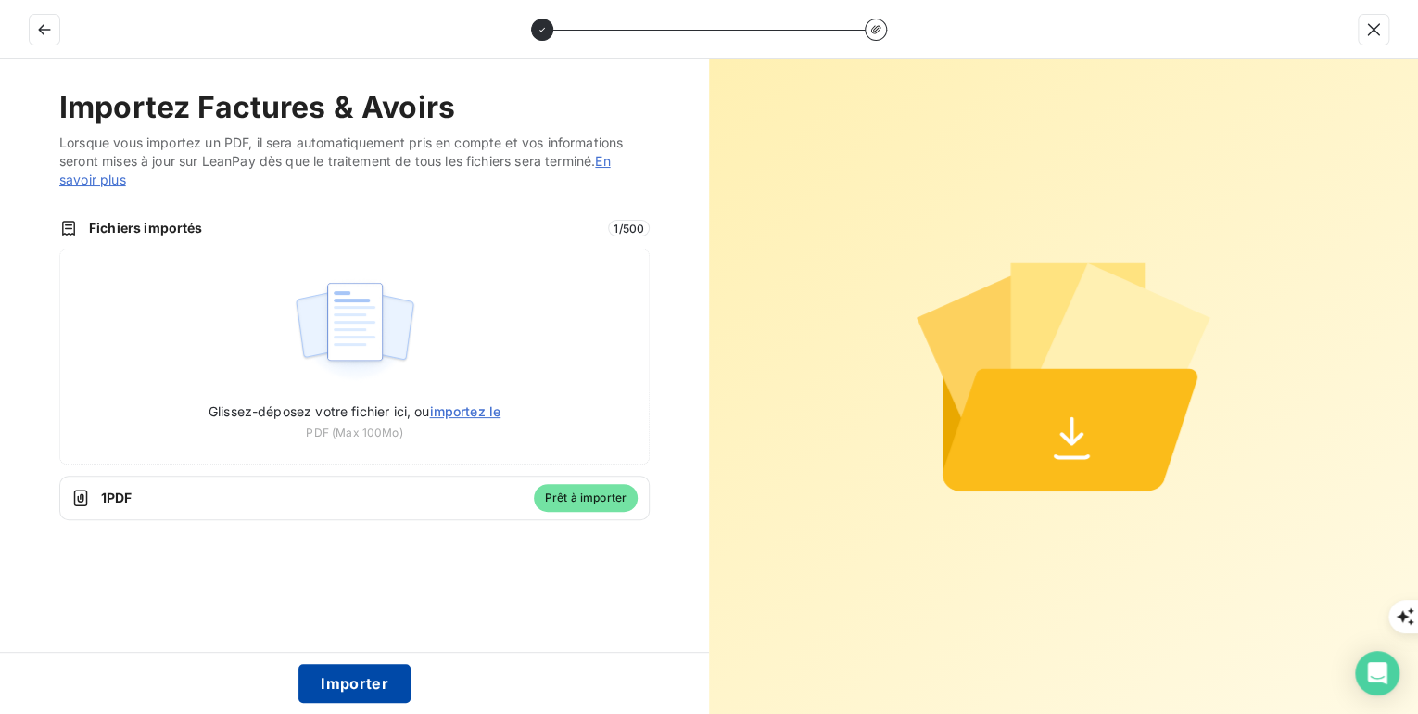
click at [376, 683] on button "Importer" at bounding box center [354, 683] width 112 height 39
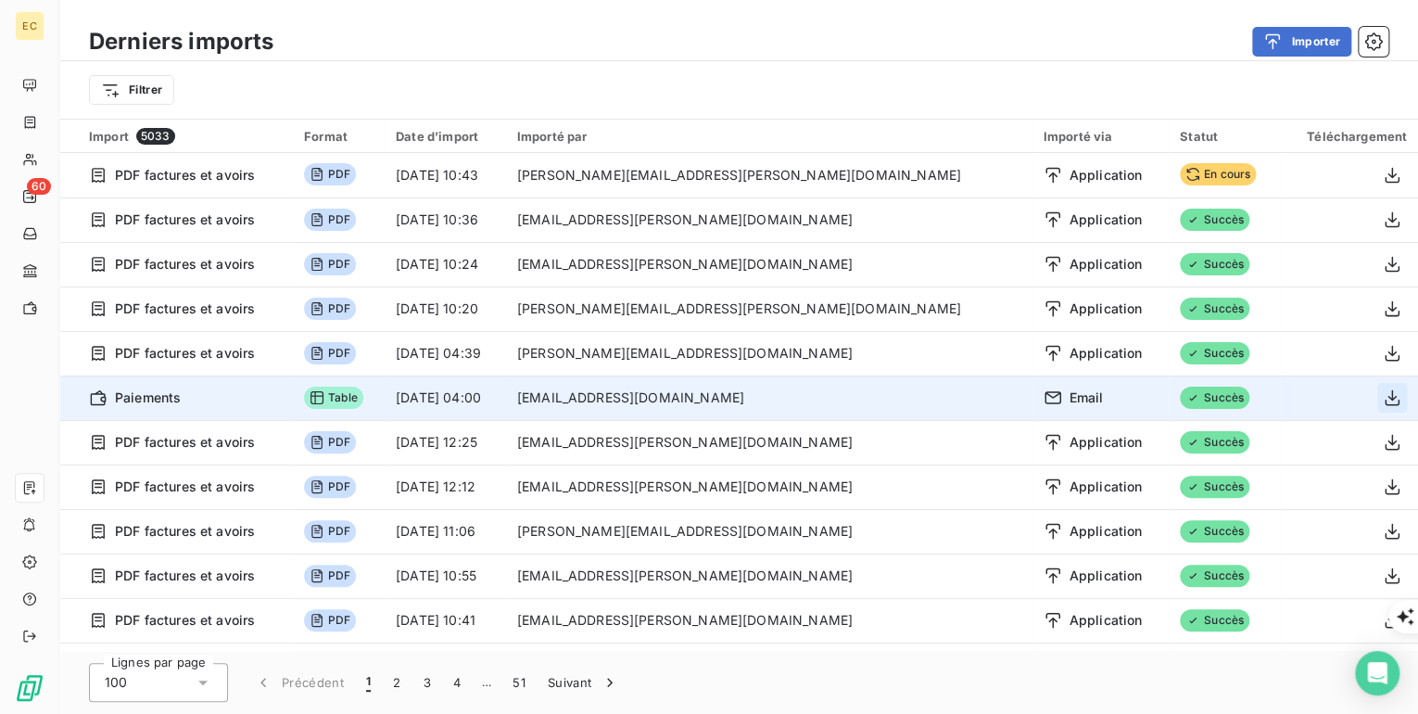
click at [1390, 397] on icon "button" at bounding box center [1392, 397] width 19 height 19
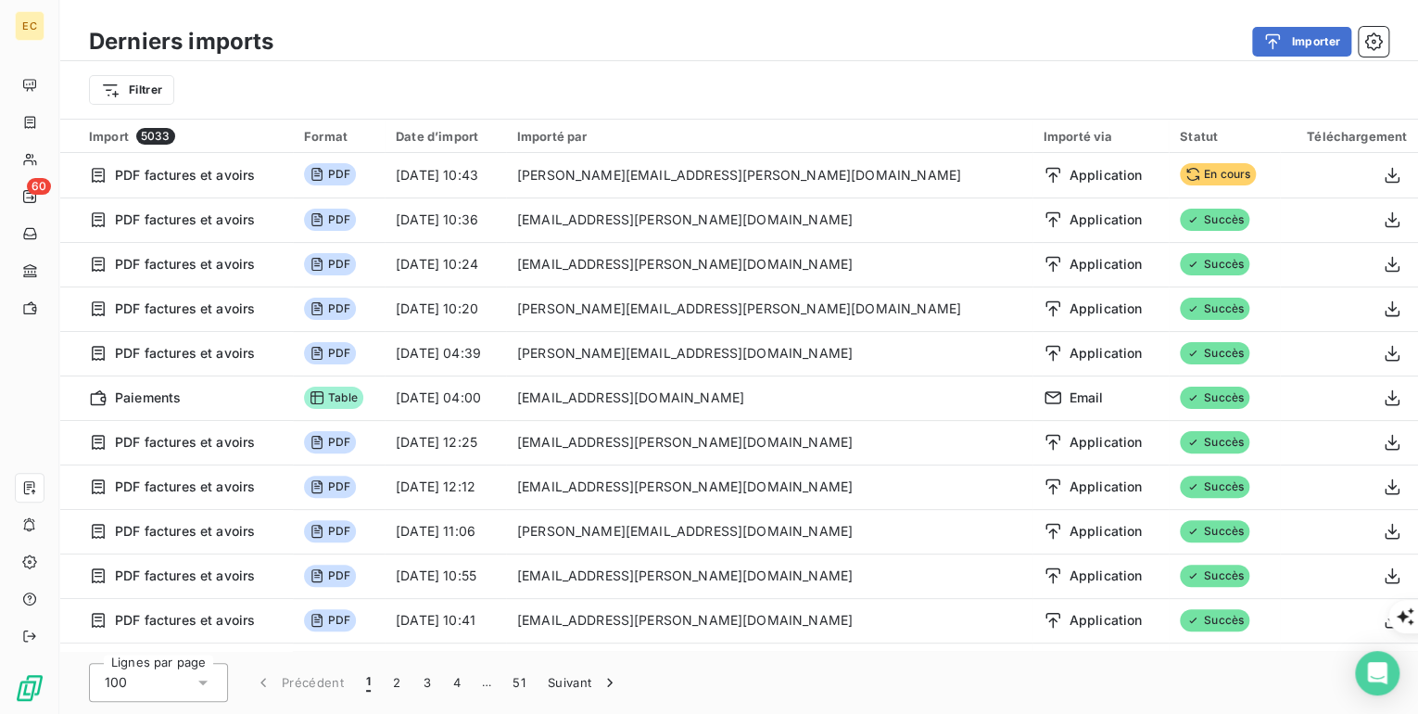
click at [818, 45] on div "Importer" at bounding box center [842, 42] width 1093 height 30
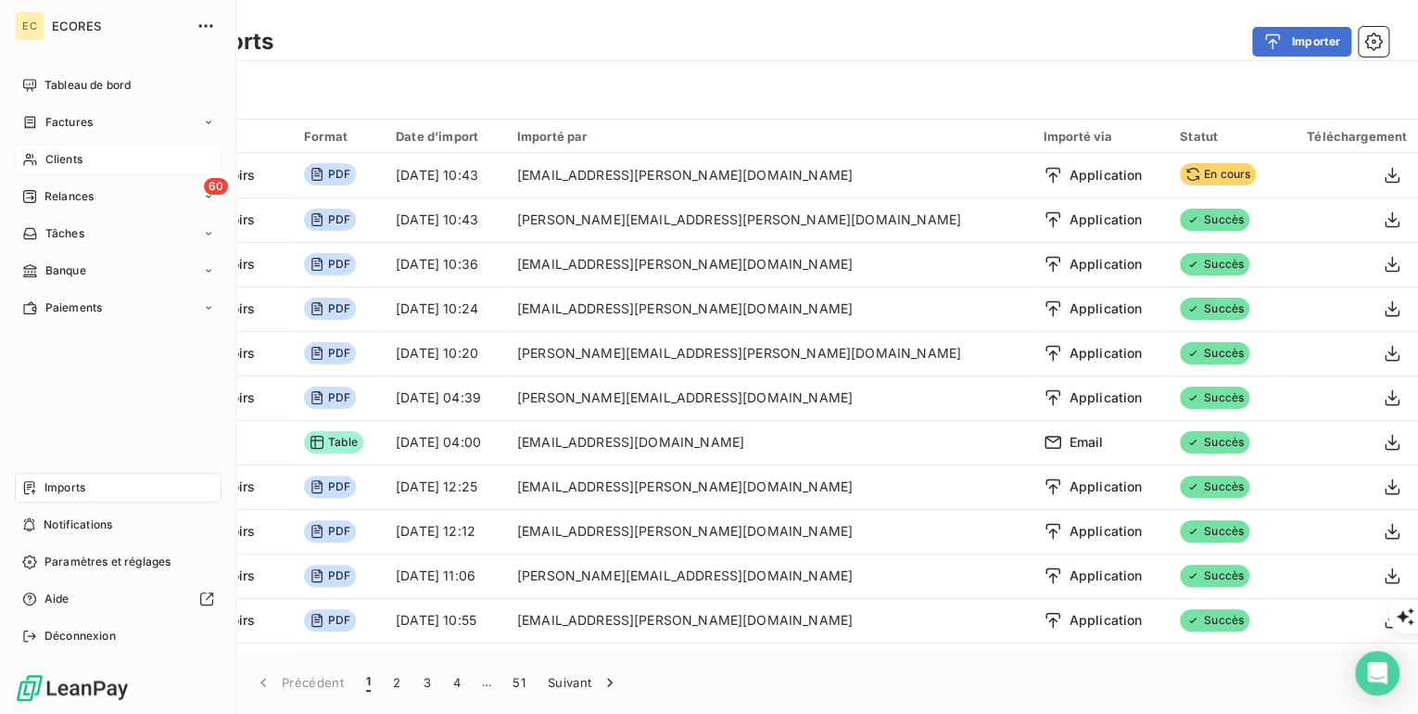
click at [61, 160] on span "Clients" at bounding box center [63, 159] width 37 height 17
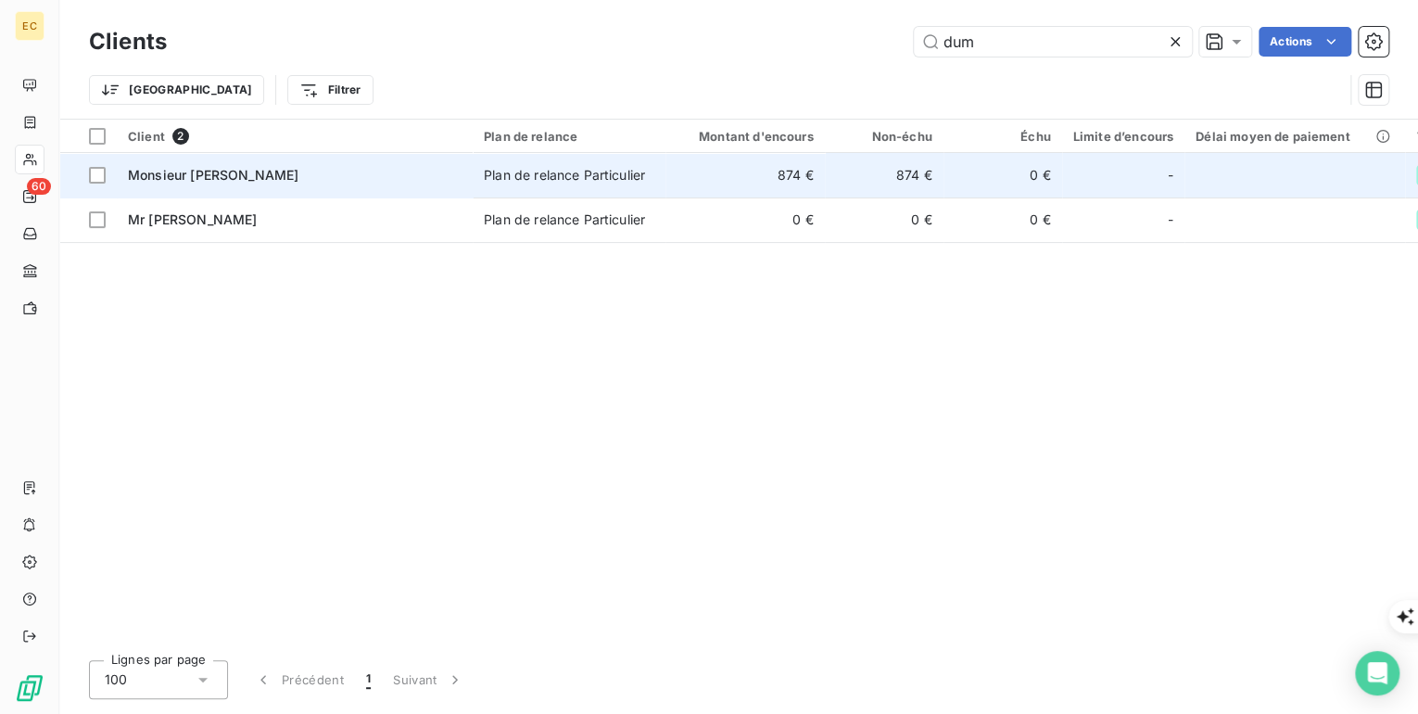
type input "dum"
click at [239, 174] on span "Monsieur DUMUIDS" at bounding box center [213, 175] width 171 height 16
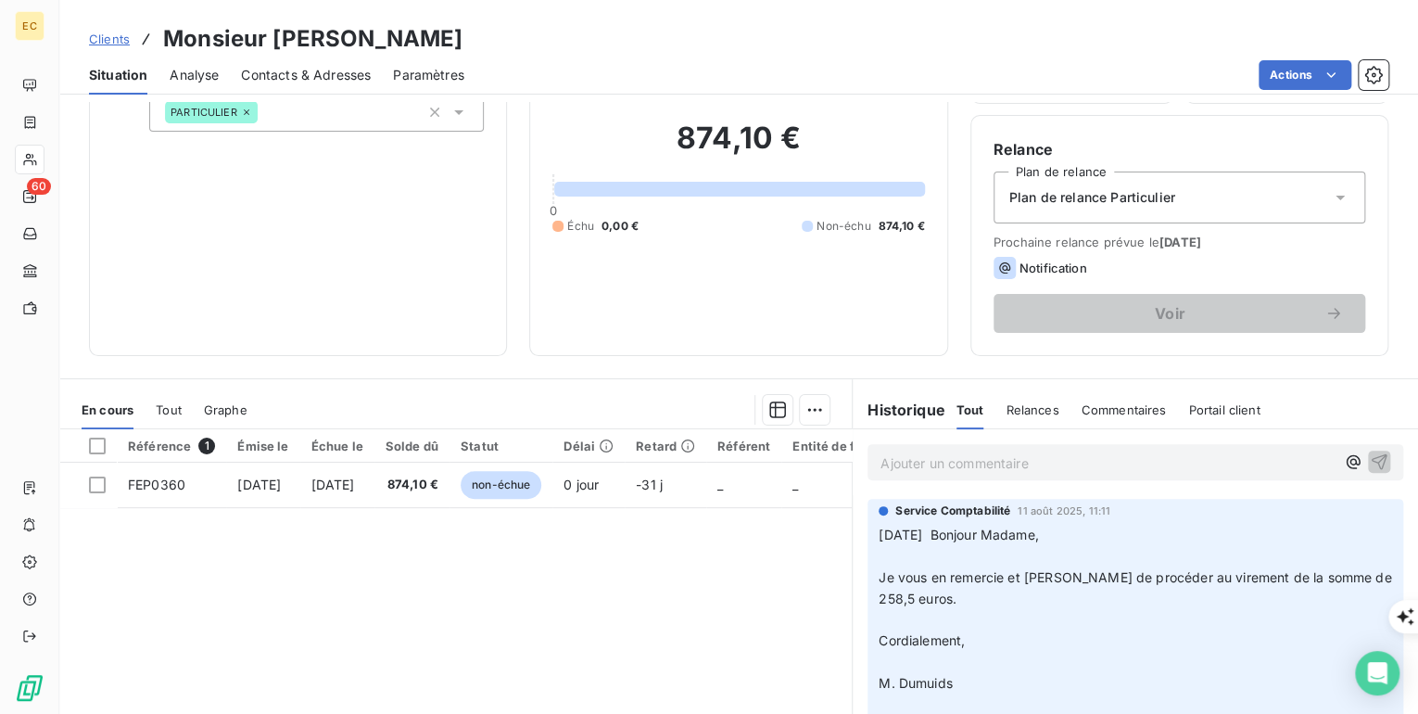
scroll to position [148, 0]
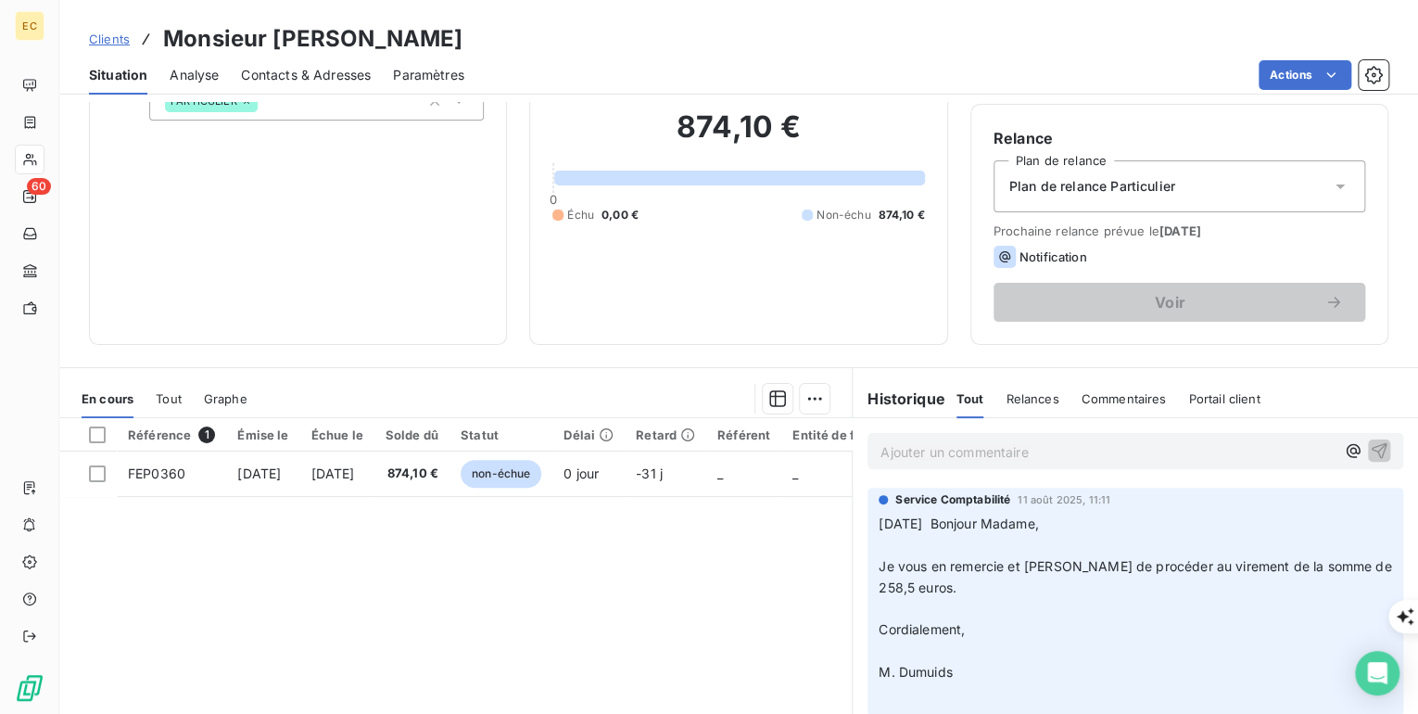
click at [268, 80] on span "Contacts & Adresses" at bounding box center [306, 75] width 130 height 19
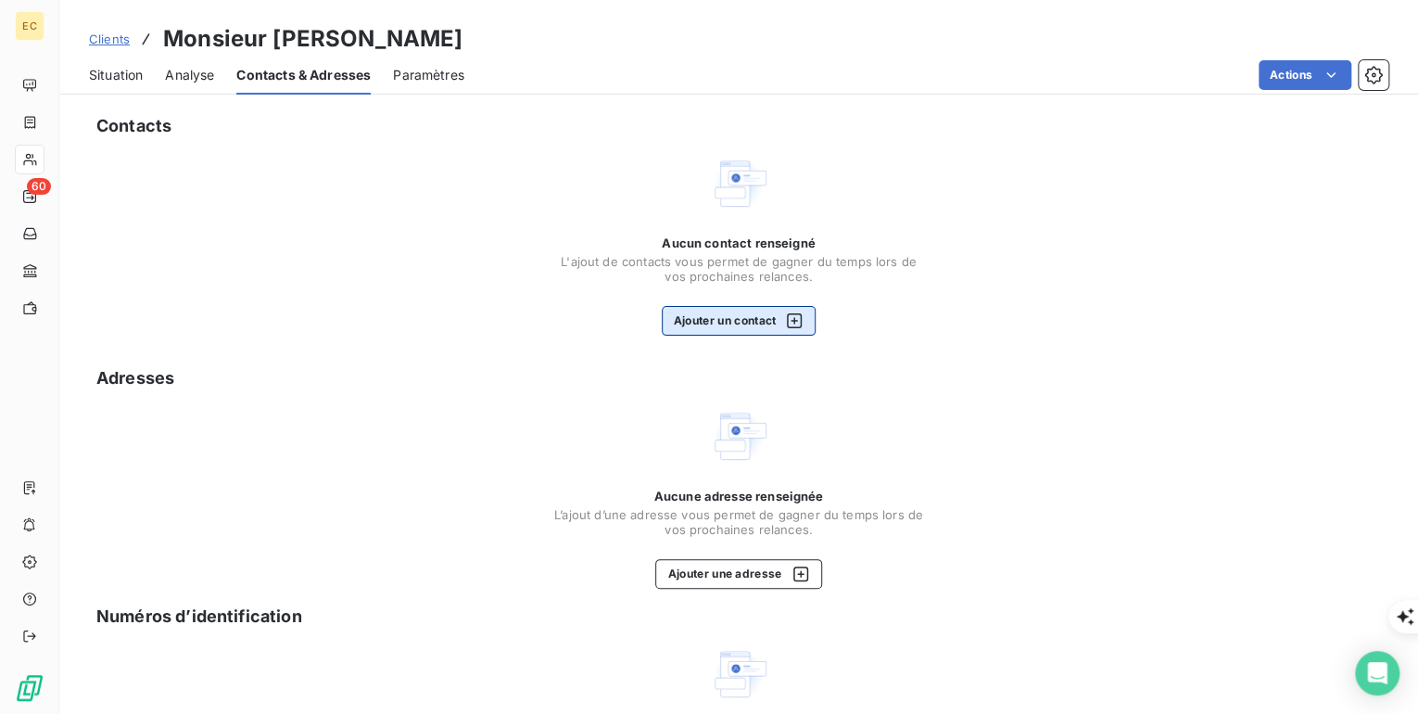
click at [671, 320] on button "Ajouter un contact" at bounding box center [739, 321] width 155 height 30
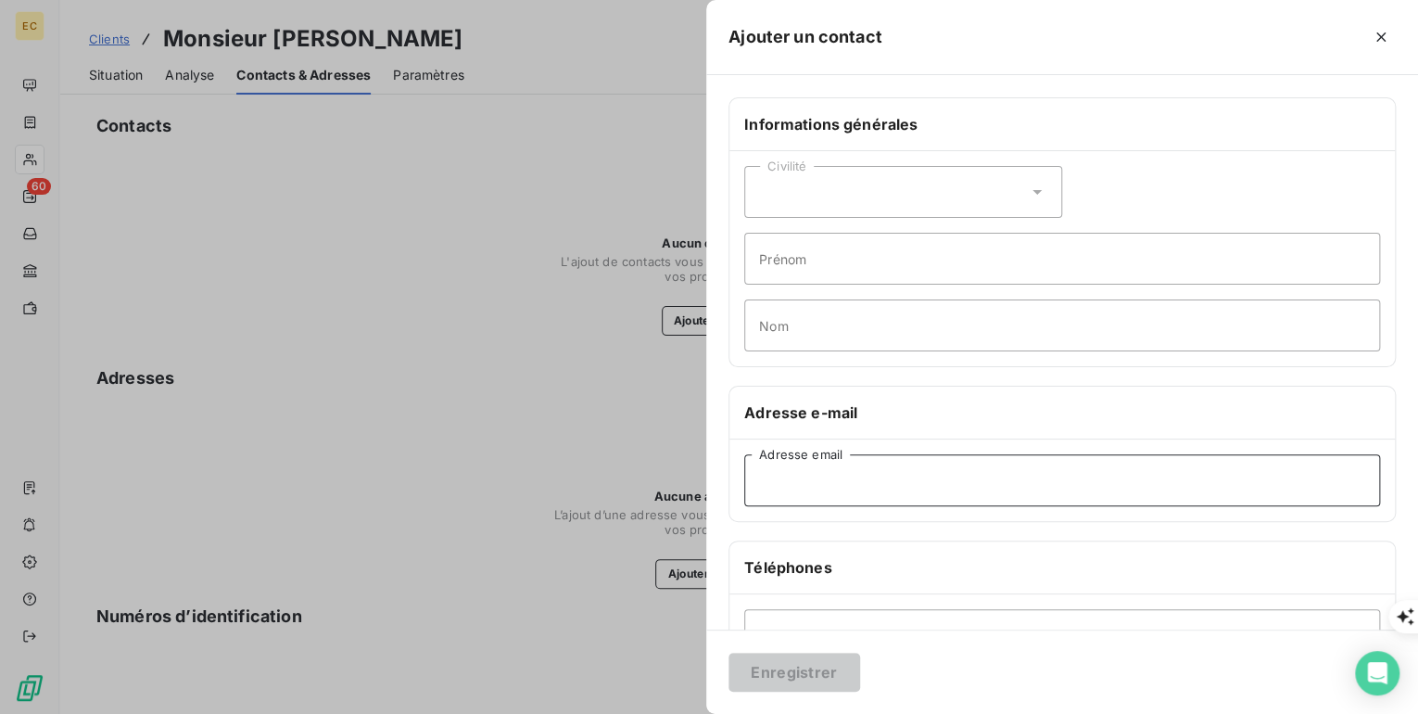
paste input "mathias.dumuids@wanadoo.fr"
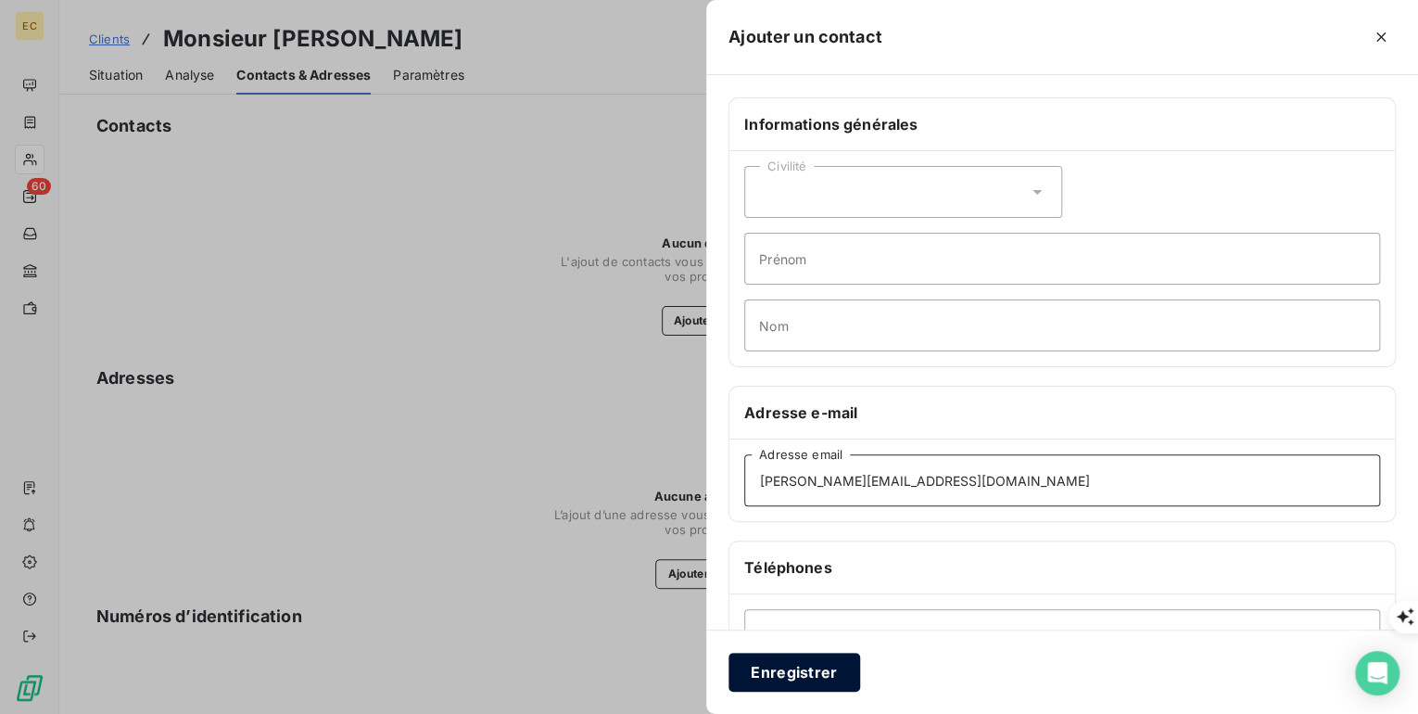
type input "mathias.dumuids@wanadoo.fr"
click at [817, 681] on button "Enregistrer" at bounding box center [795, 672] width 132 height 39
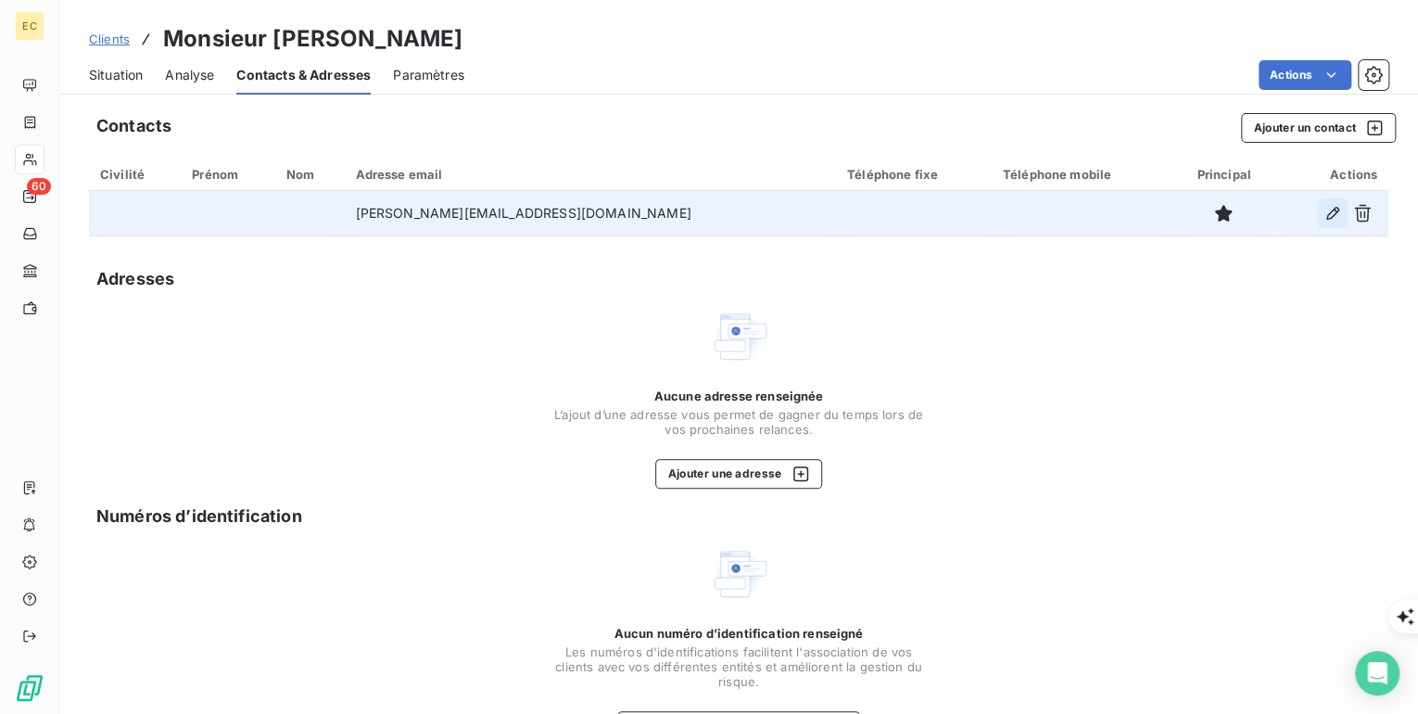
click at [1327, 212] on icon "button" at bounding box center [1333, 213] width 19 height 19
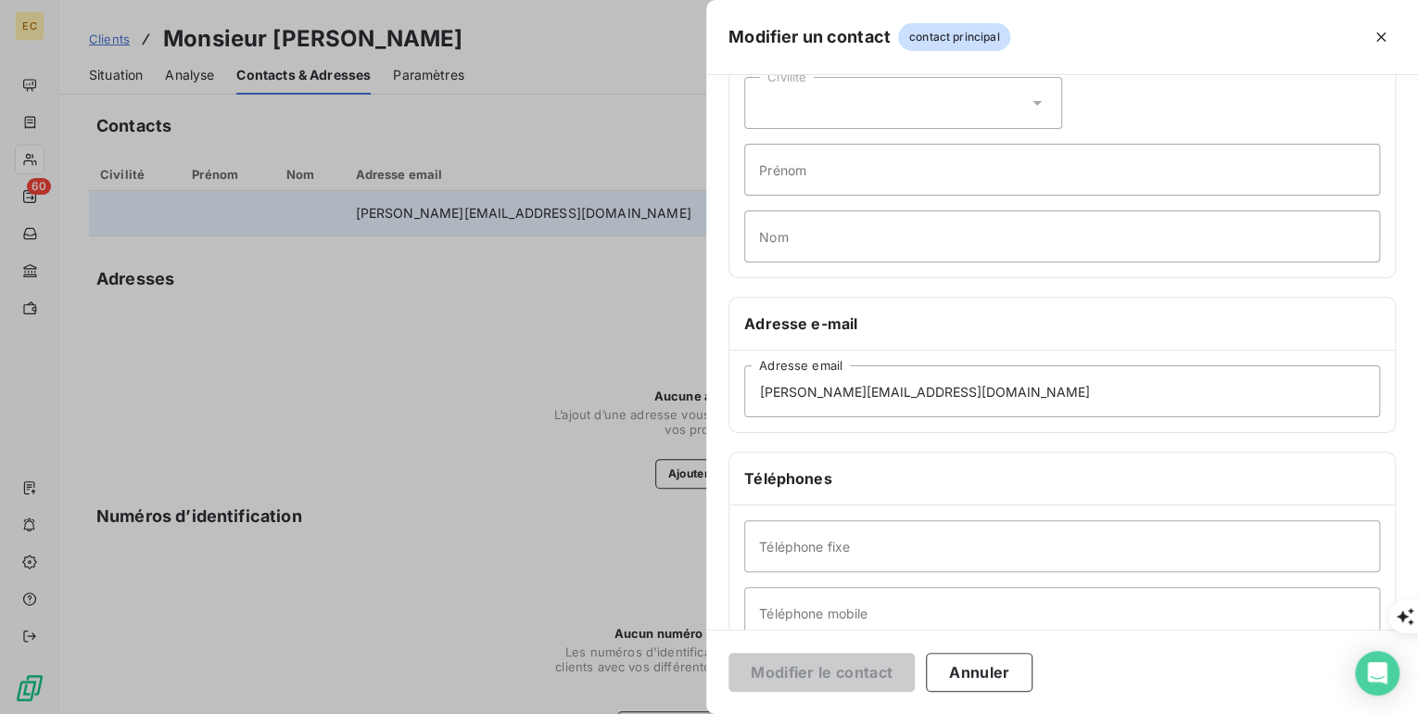
scroll to position [222, 0]
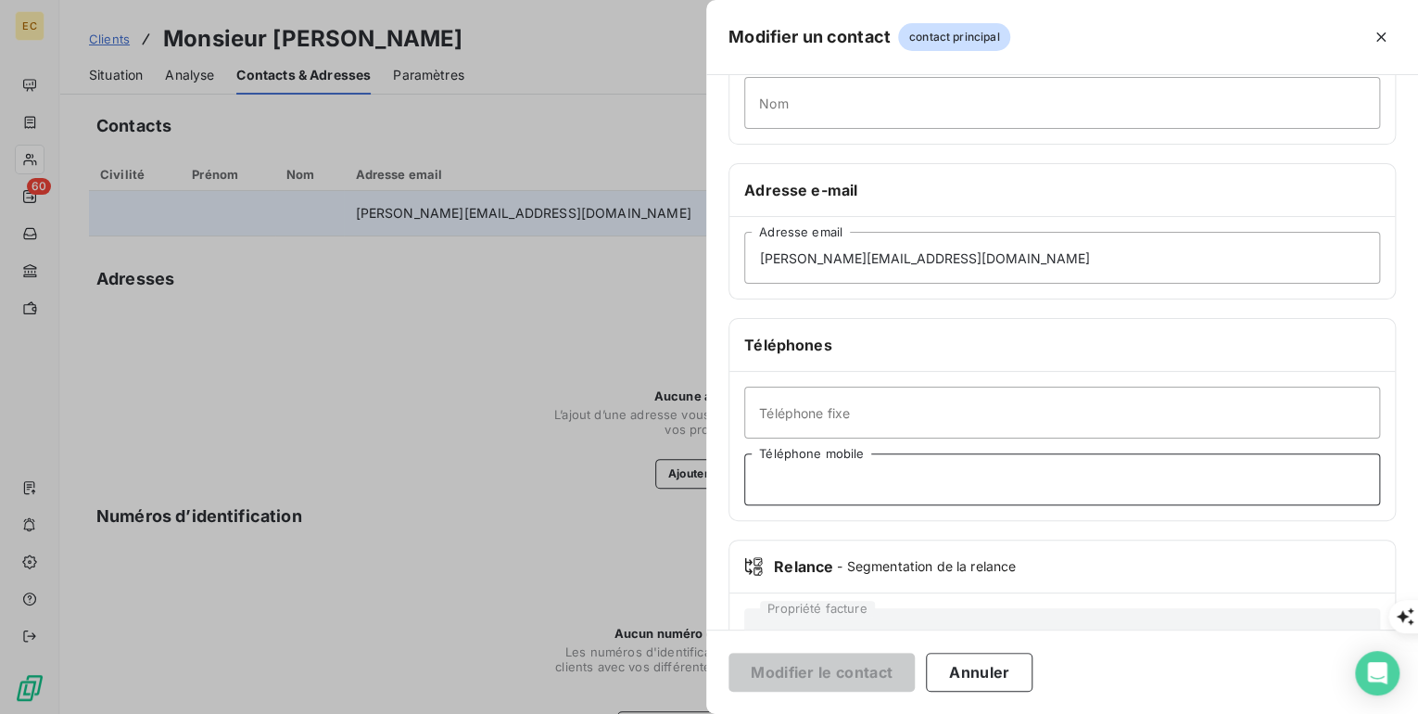
click at [878, 475] on input "Téléphone mobile" at bounding box center [1062, 479] width 636 height 52
paste input "06 63 36 08 89"
type input "06 63 36 08 89"
click at [879, 674] on button "Modifier le contact" at bounding box center [822, 672] width 186 height 39
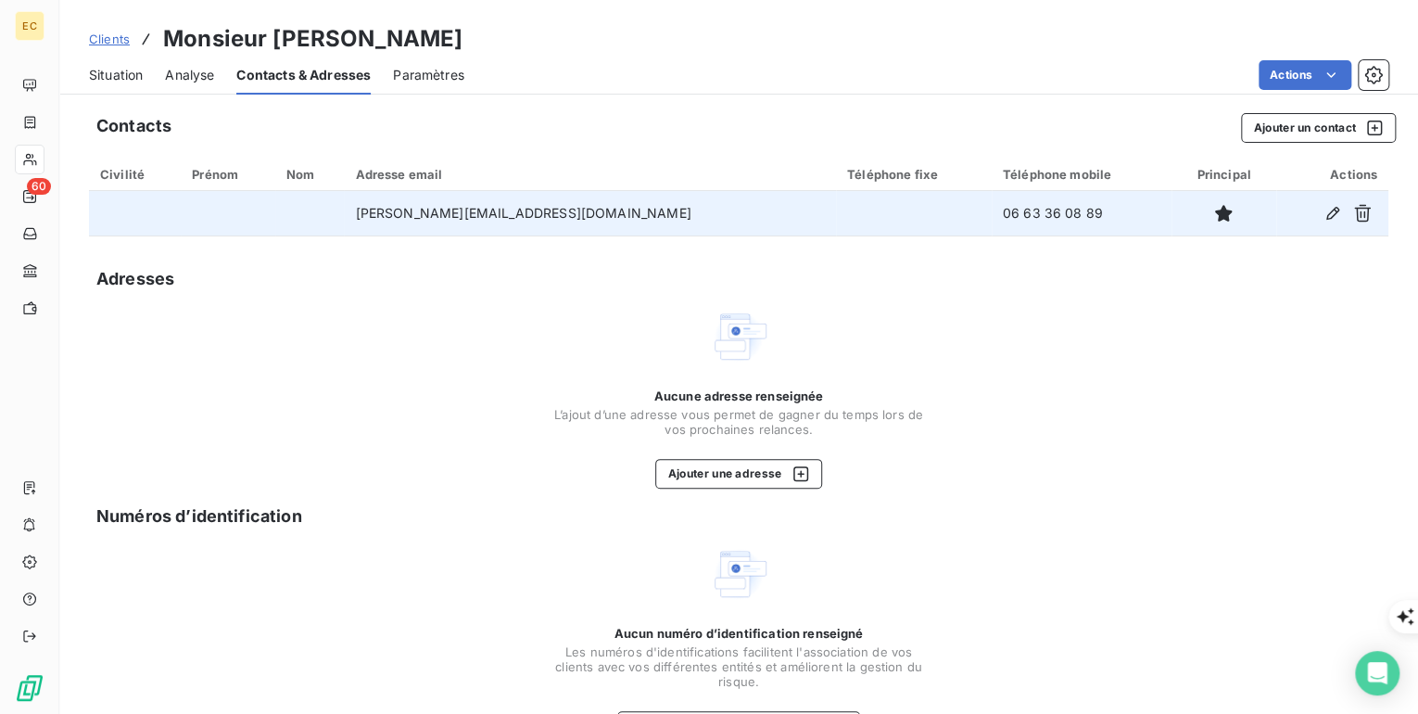
click at [113, 70] on span "Situation" at bounding box center [116, 75] width 54 height 19
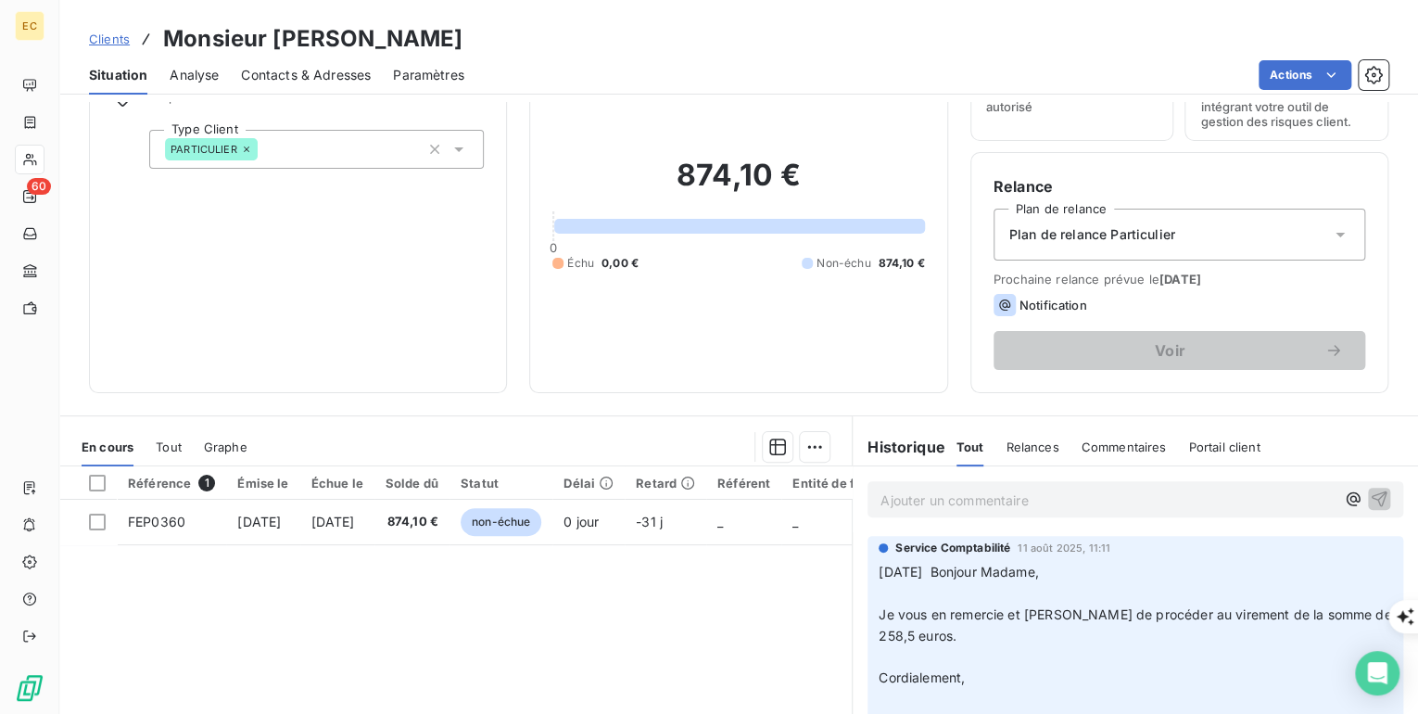
scroll to position [0, 0]
